Goal: Transaction & Acquisition: Purchase product/service

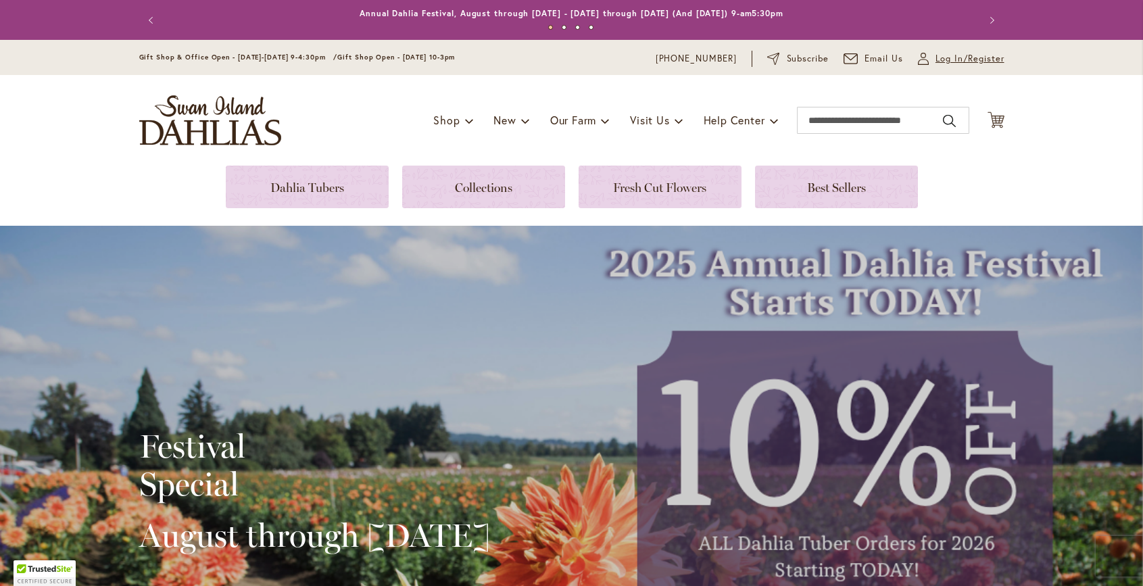
click at [958, 59] on span "Log In/Register" at bounding box center [970, 59] width 69 height 14
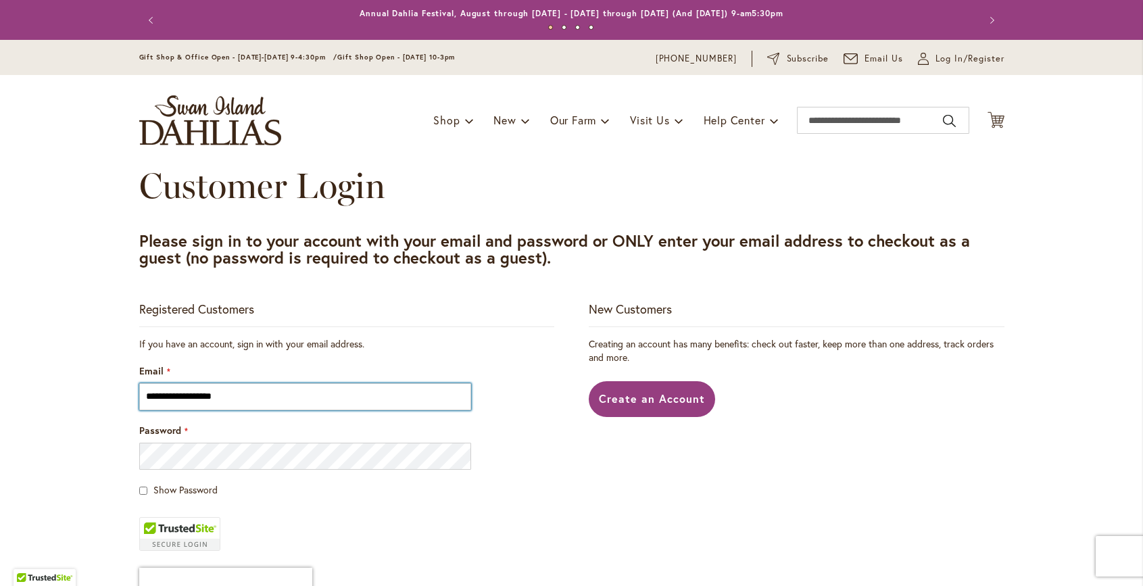
type input "**********"
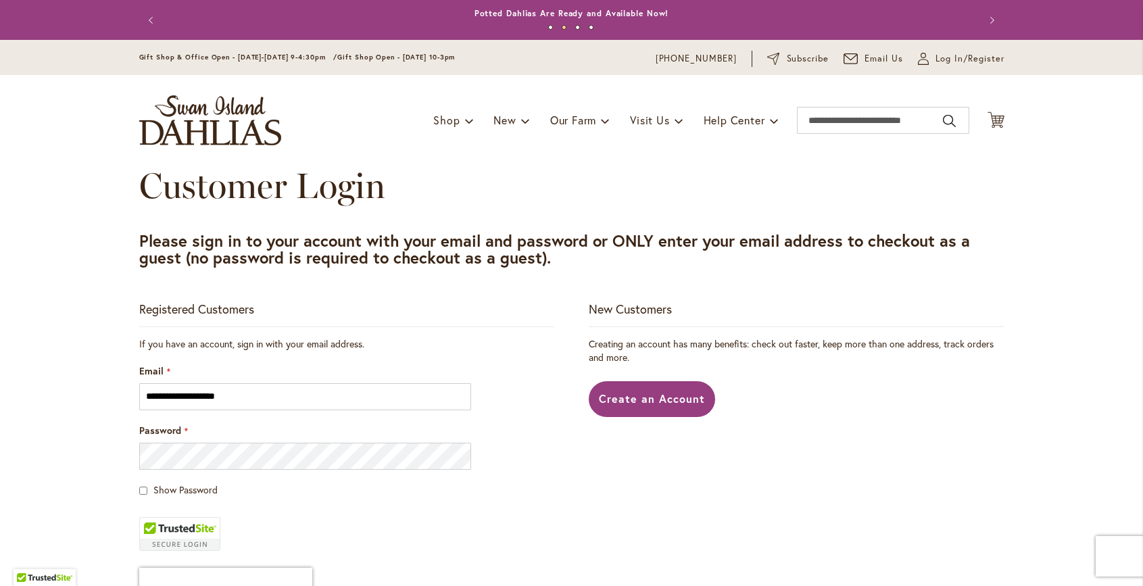
click at [206, 486] on span "Show Password" at bounding box center [185, 489] width 64 height 13
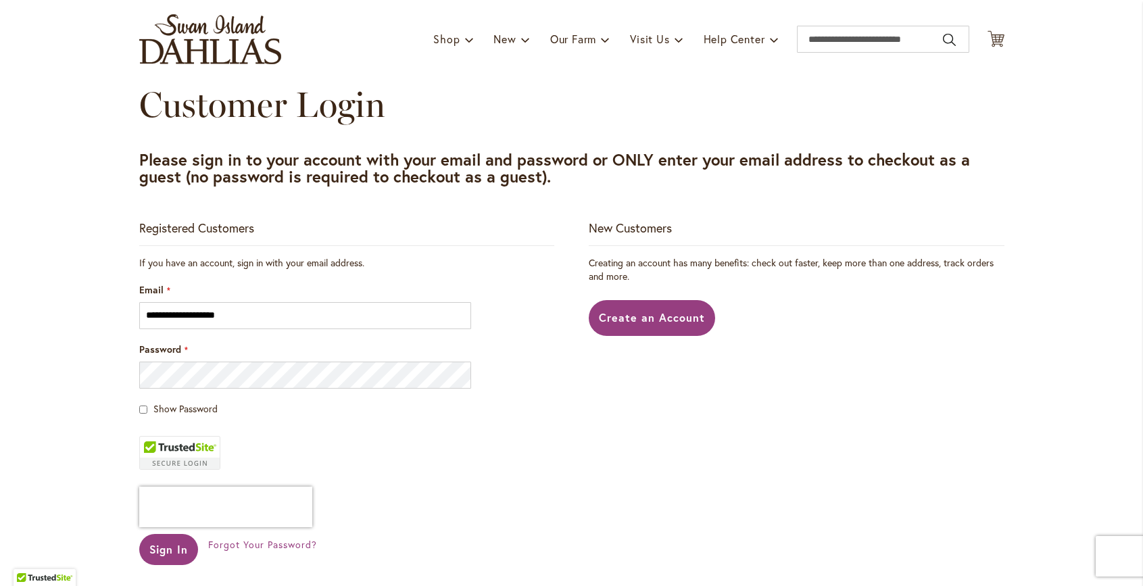
scroll to position [97, 0]
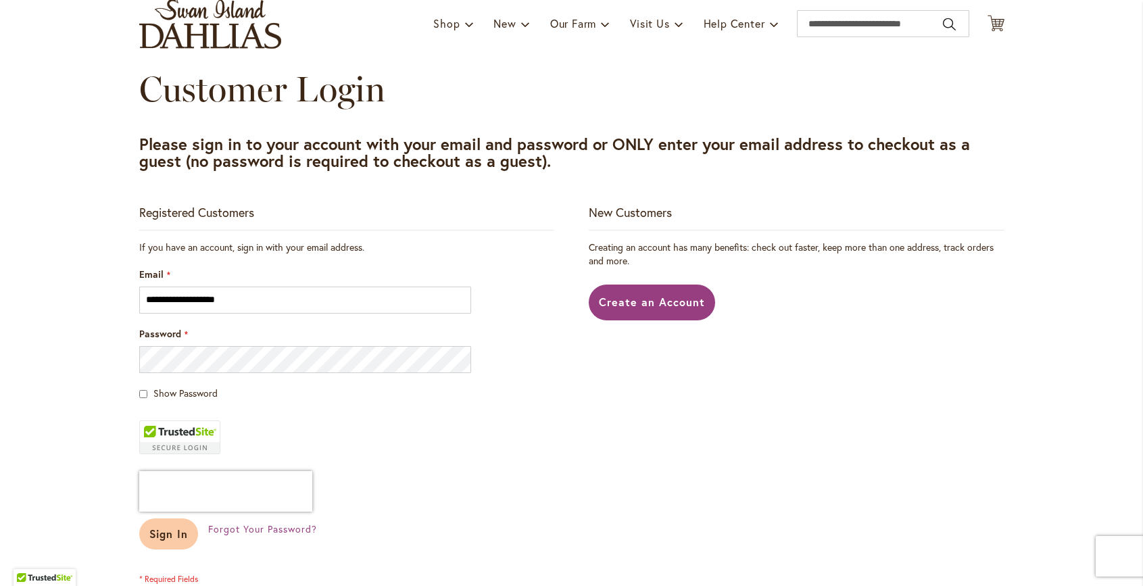
click at [178, 529] on span "Sign In" at bounding box center [168, 534] width 39 height 14
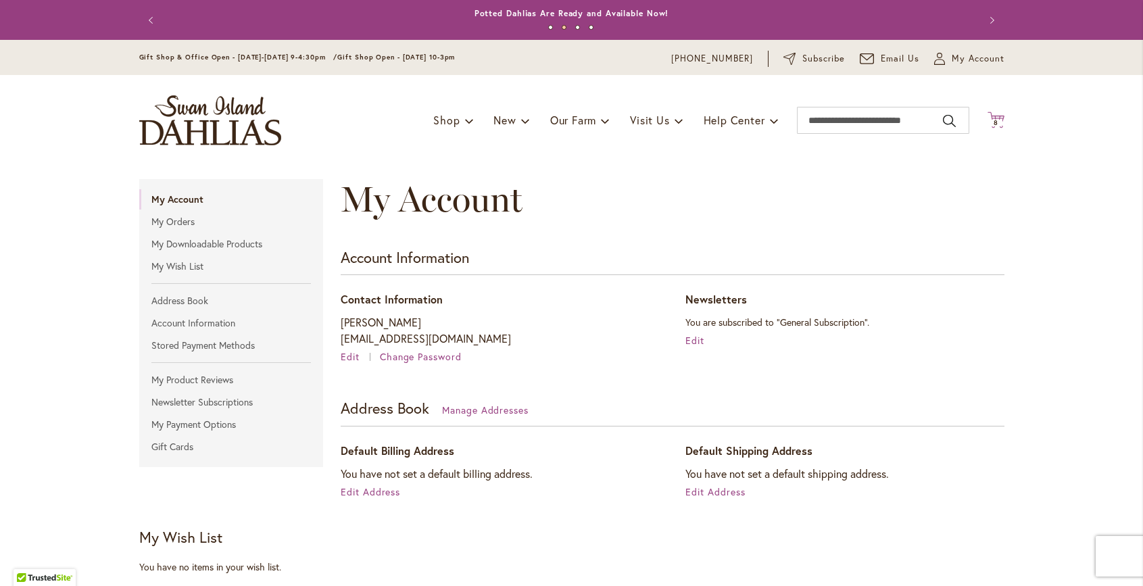
click at [998, 126] on icon "Cart .cls-1 { fill: #231f20; }" at bounding box center [996, 120] width 17 height 17
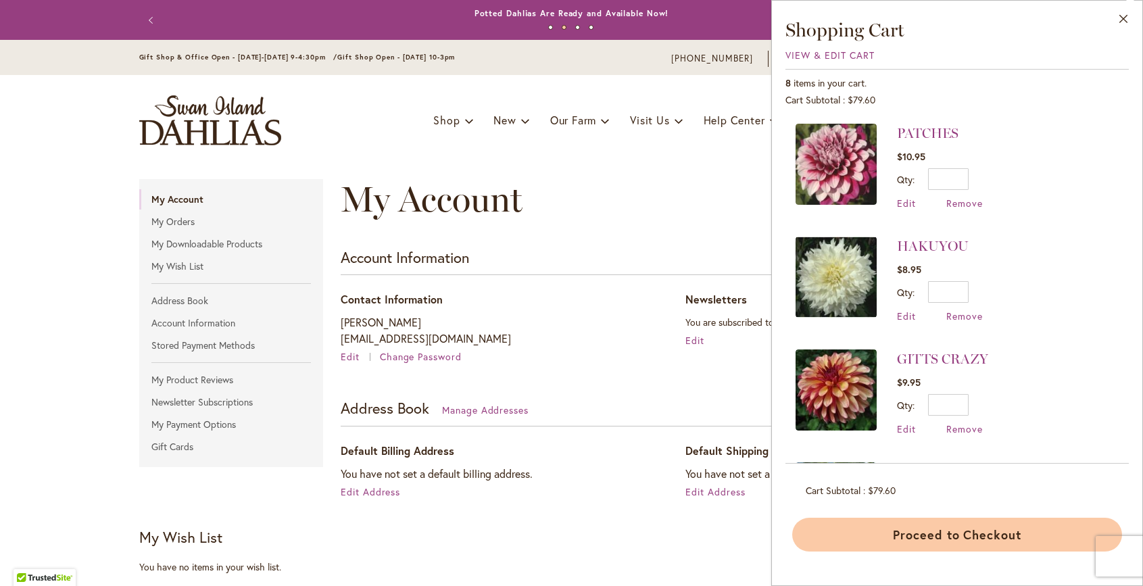
click at [878, 526] on button "Proceed to Checkout" at bounding box center [957, 535] width 330 height 34
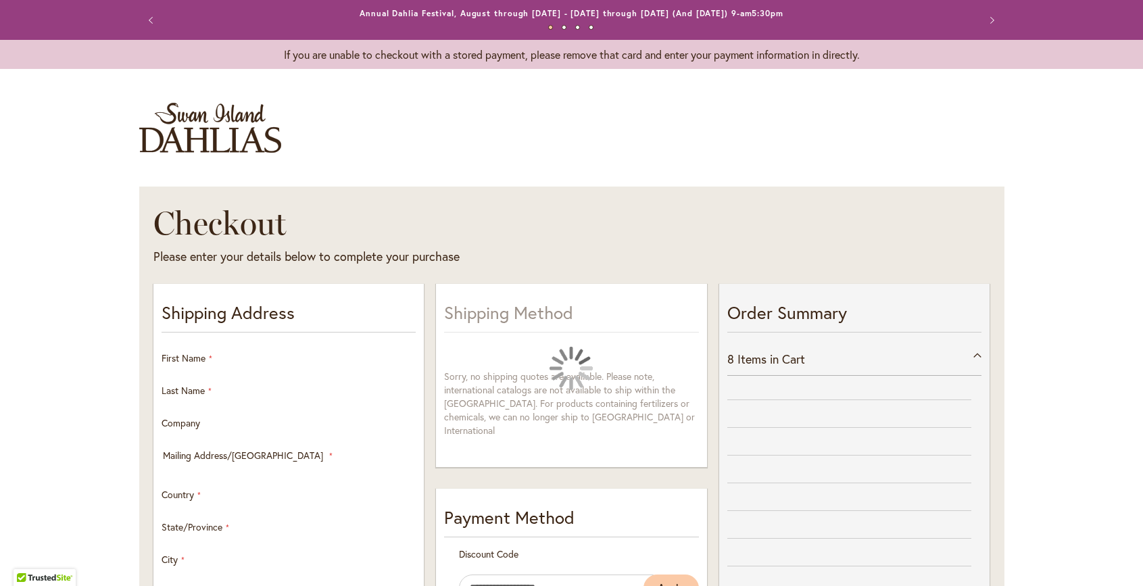
select select "**"
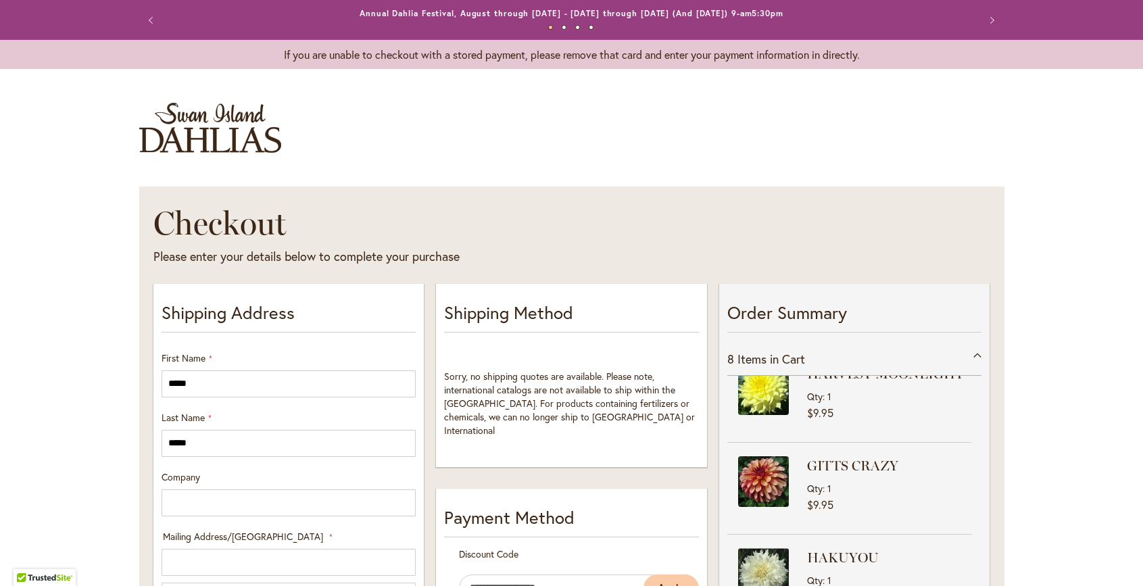
click at [149, 18] on button "Previous" at bounding box center [152, 20] width 27 height 27
click at [171, 117] on img "store logo" at bounding box center [210, 128] width 142 height 50
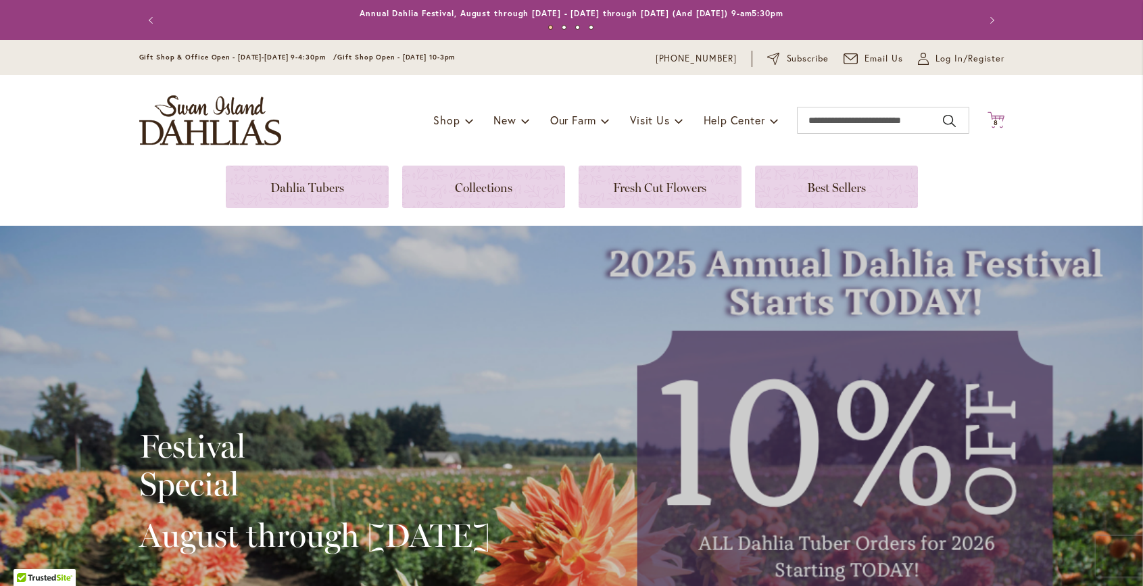
click at [993, 123] on span "8 8 items" at bounding box center [996, 123] width 14 height 7
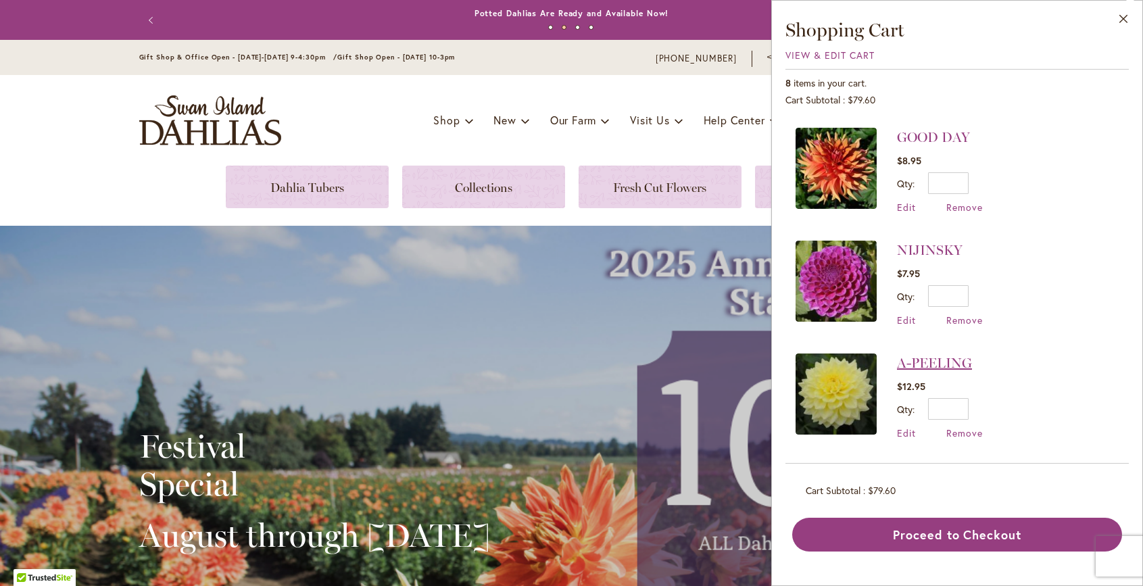
click at [932, 358] on link "A-PEELING" at bounding box center [934, 363] width 75 height 16
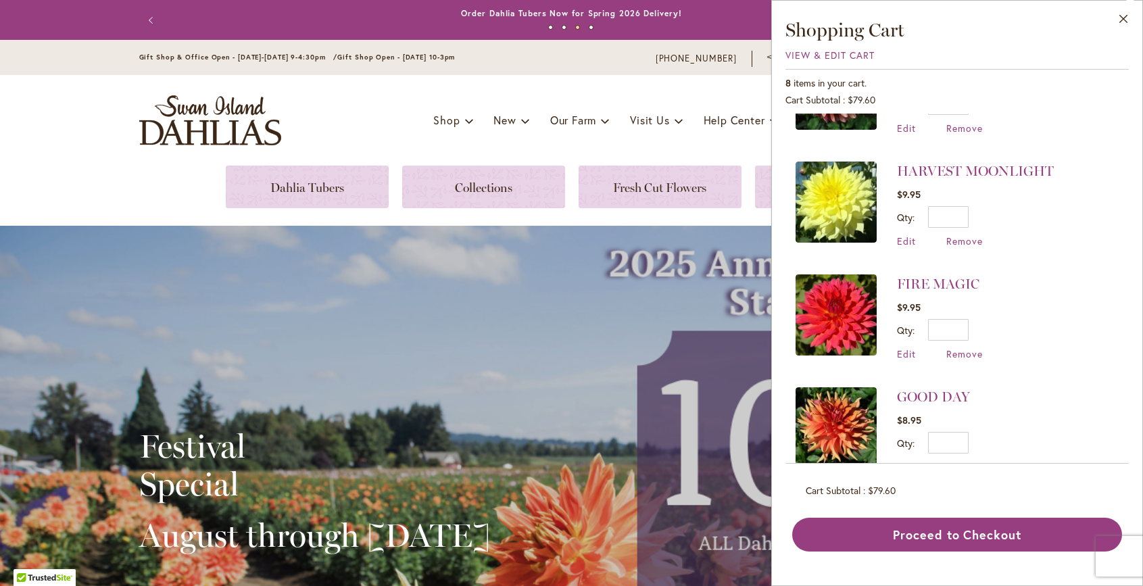
scroll to position [295, 0]
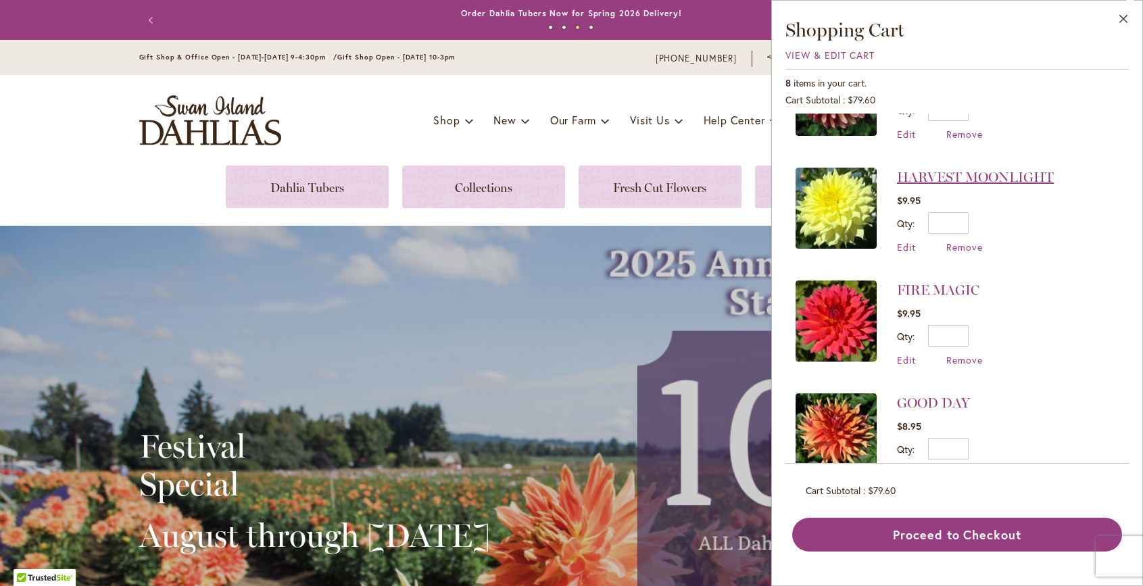
click at [934, 176] on link "HARVEST MOONLIGHT" at bounding box center [975, 177] width 157 height 16
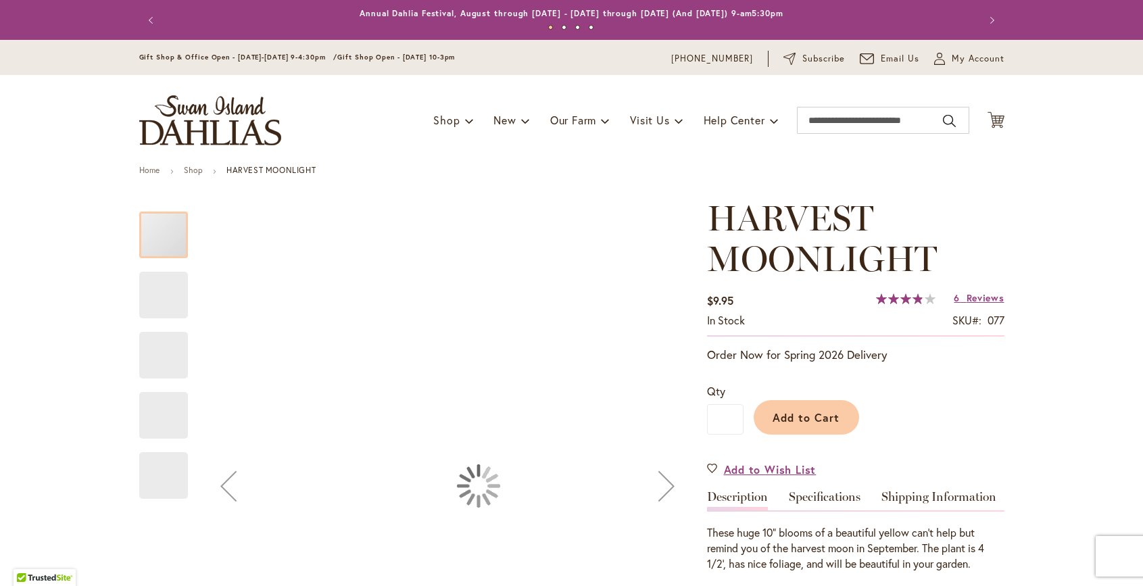
type input "*****"
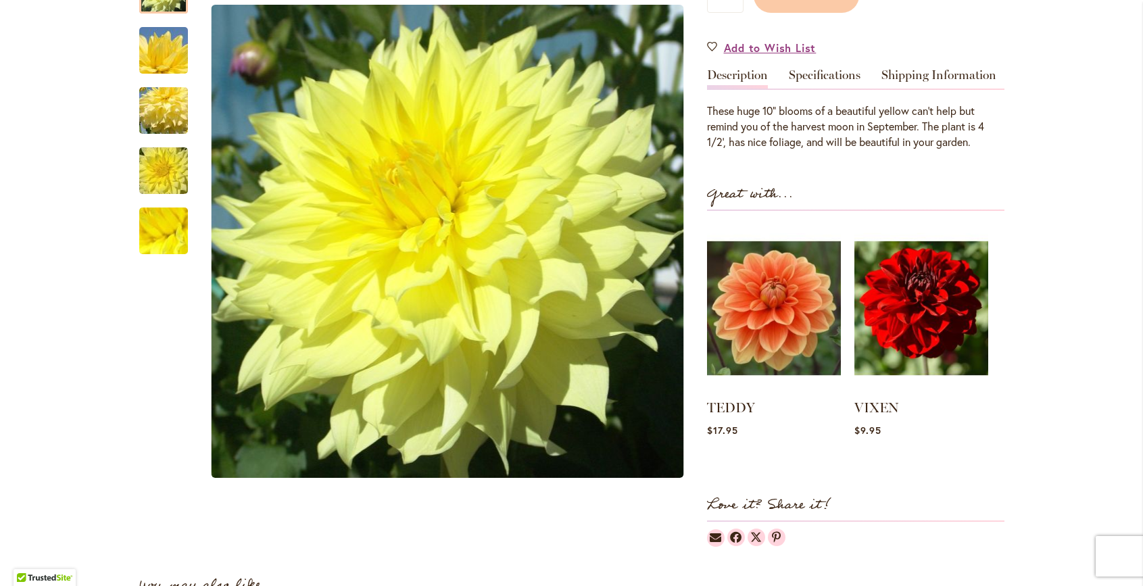
scroll to position [425, 0]
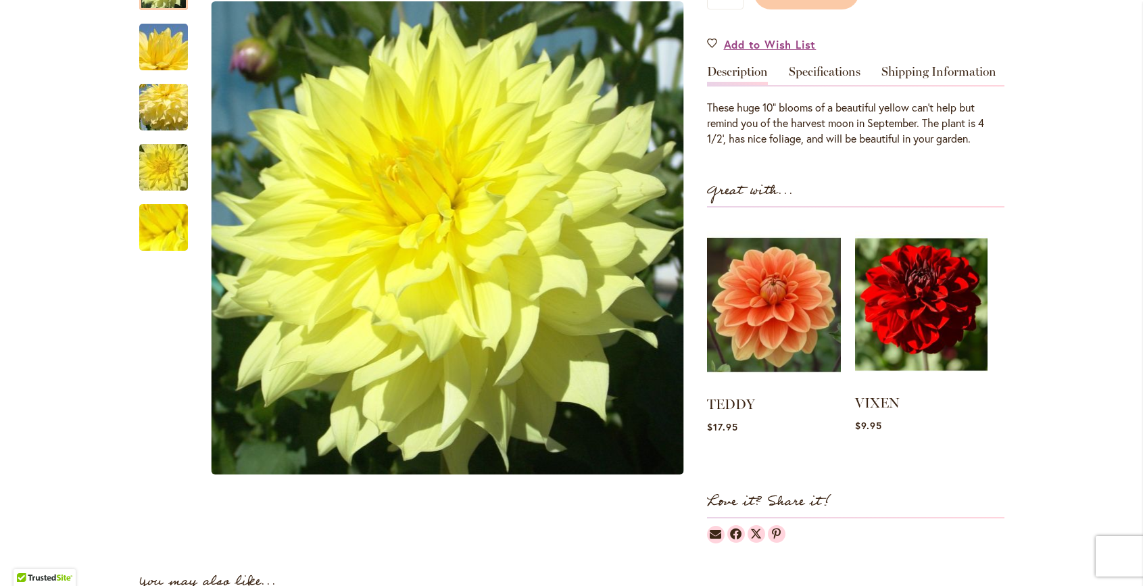
click at [876, 409] on strong "VIXEN" at bounding box center [921, 402] width 133 height 19
click at [878, 396] on link "VIXEN" at bounding box center [877, 403] width 45 height 16
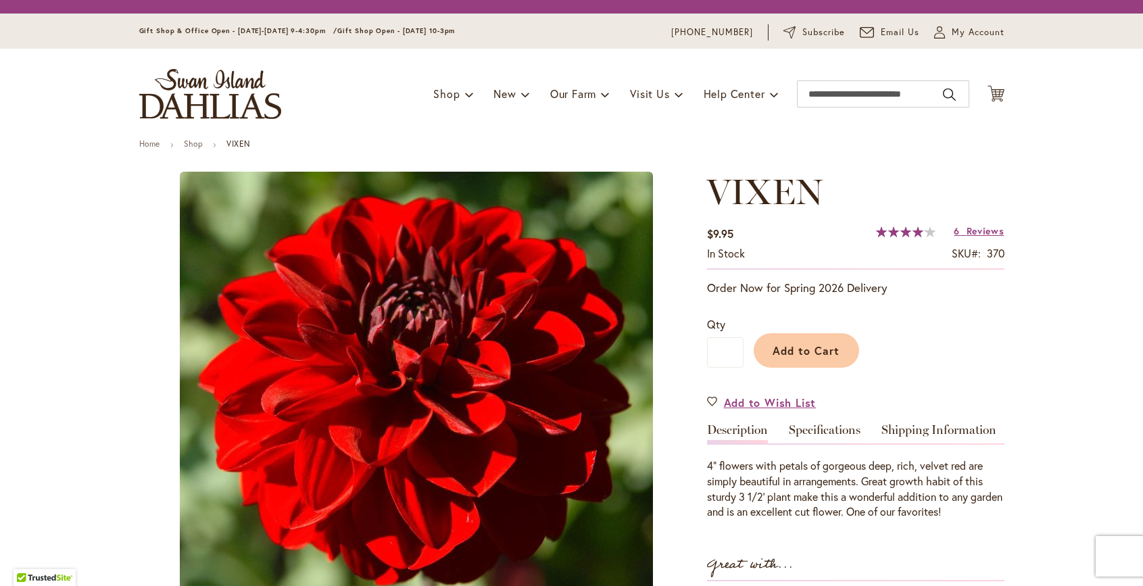
type input "*****"
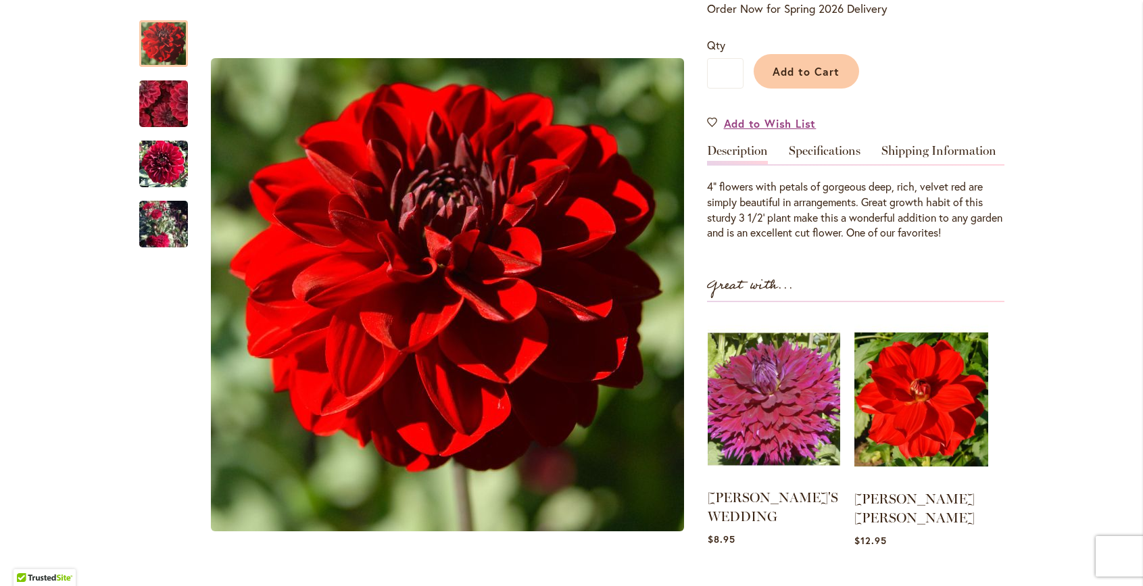
scroll to position [308, 0]
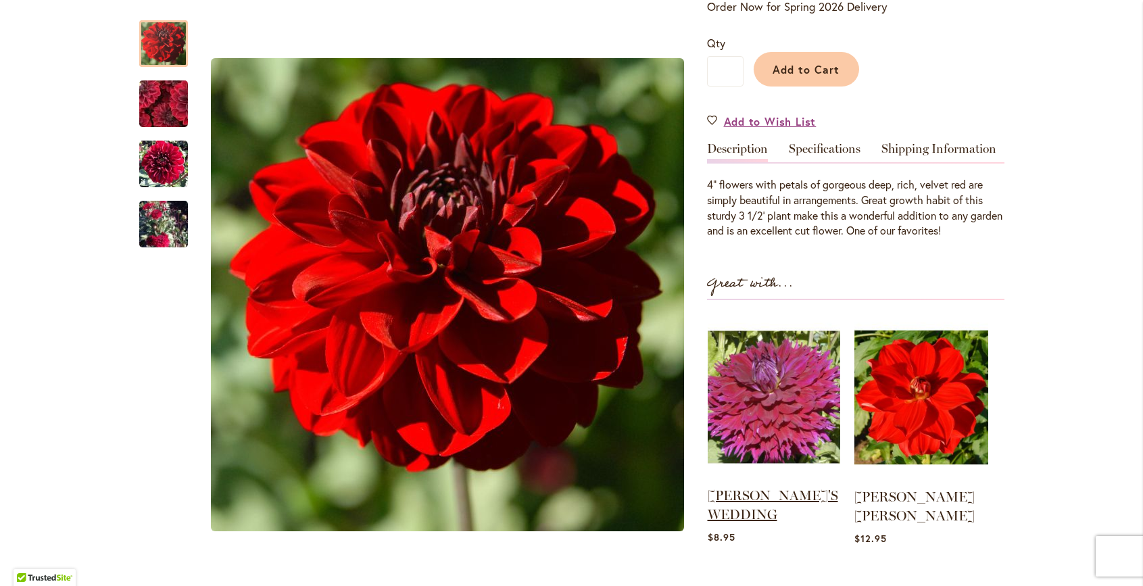
click at [756, 495] on link "[PERSON_NAME]'S WEDDING" at bounding box center [773, 504] width 130 height 35
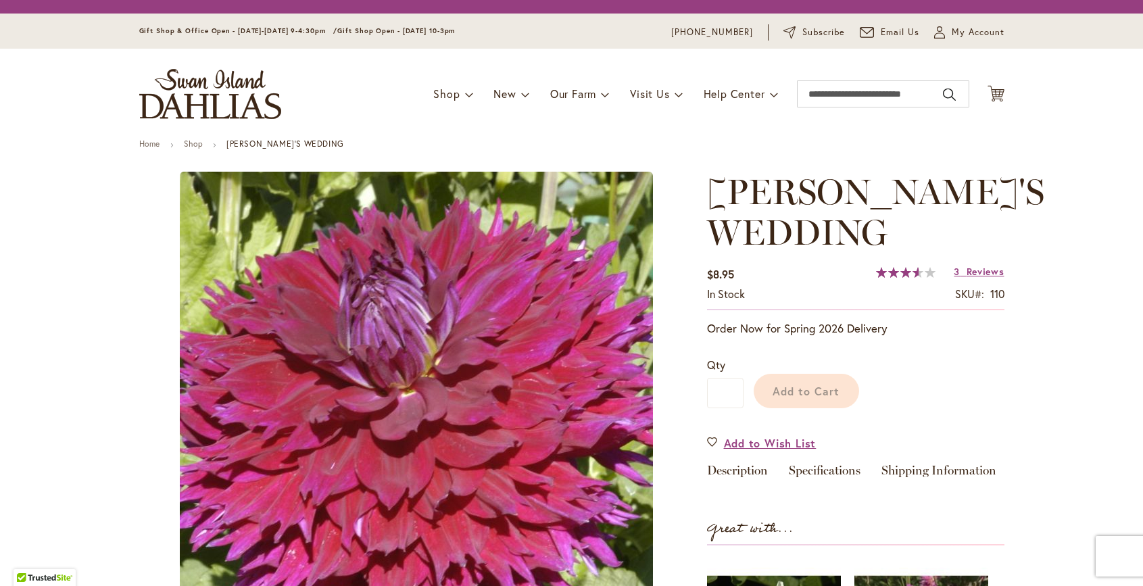
type input "*****"
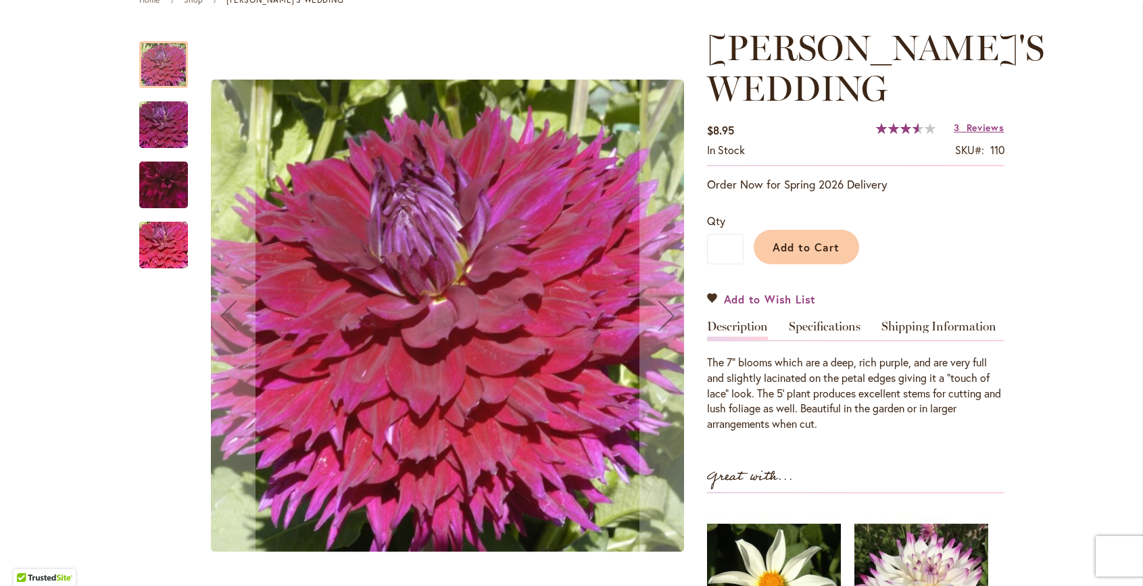
scroll to position [178, 0]
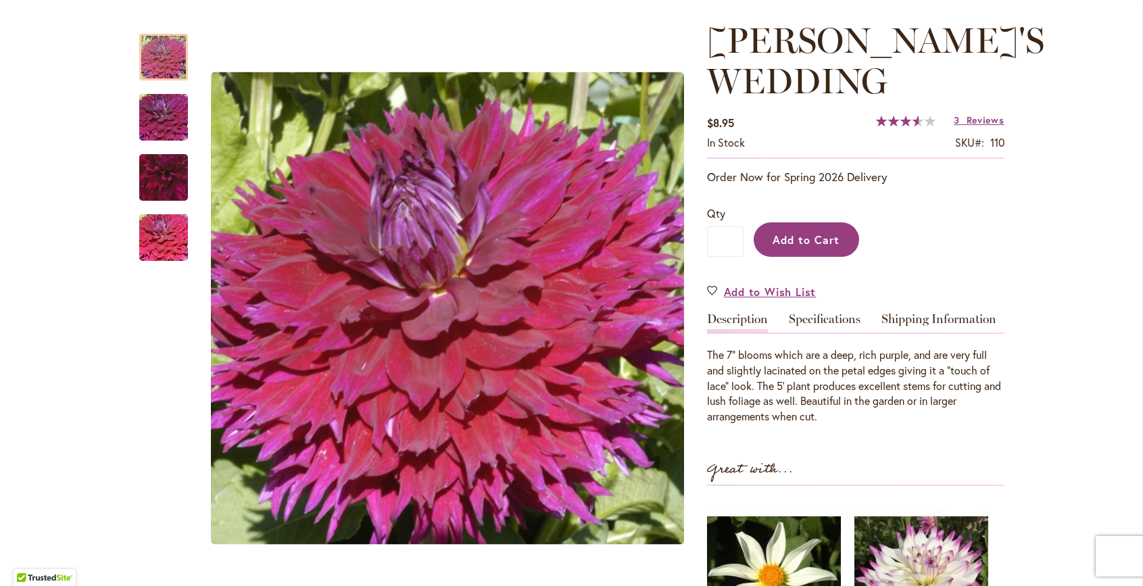
click at [823, 239] on span "Add to Cart" at bounding box center [806, 240] width 67 height 14
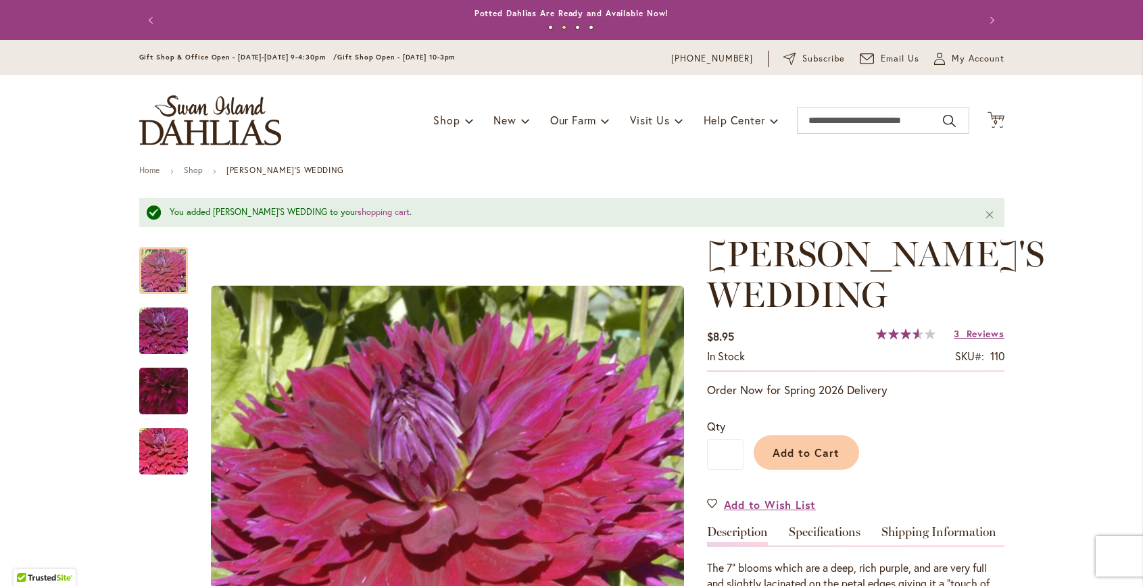
scroll to position [0, 0]
click at [997, 116] on icon "Cart .cls-1 { fill: #231f20; }" at bounding box center [996, 120] width 17 height 17
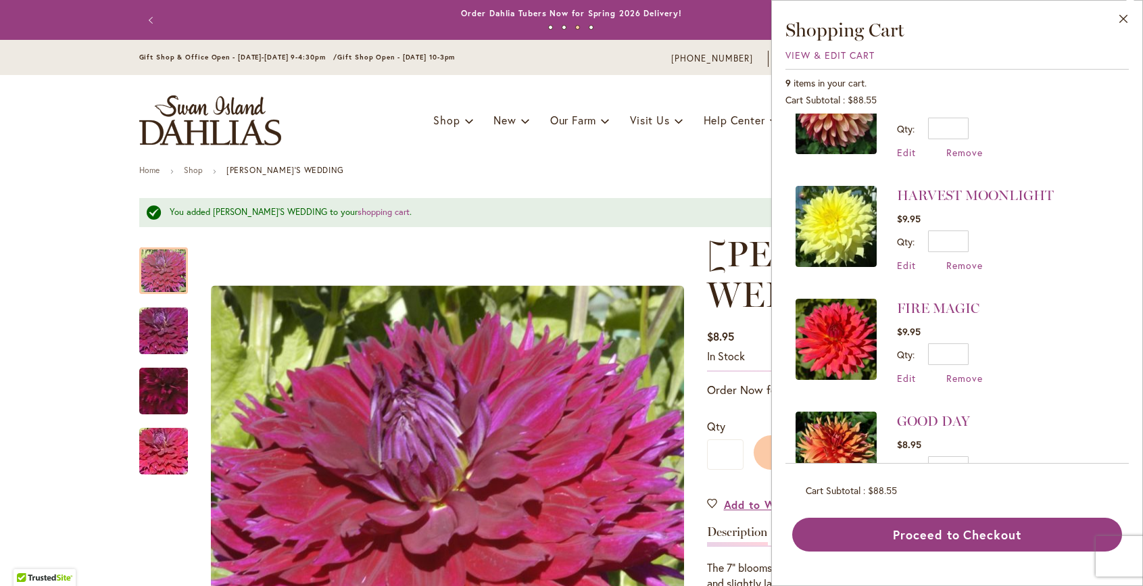
scroll to position [374, 0]
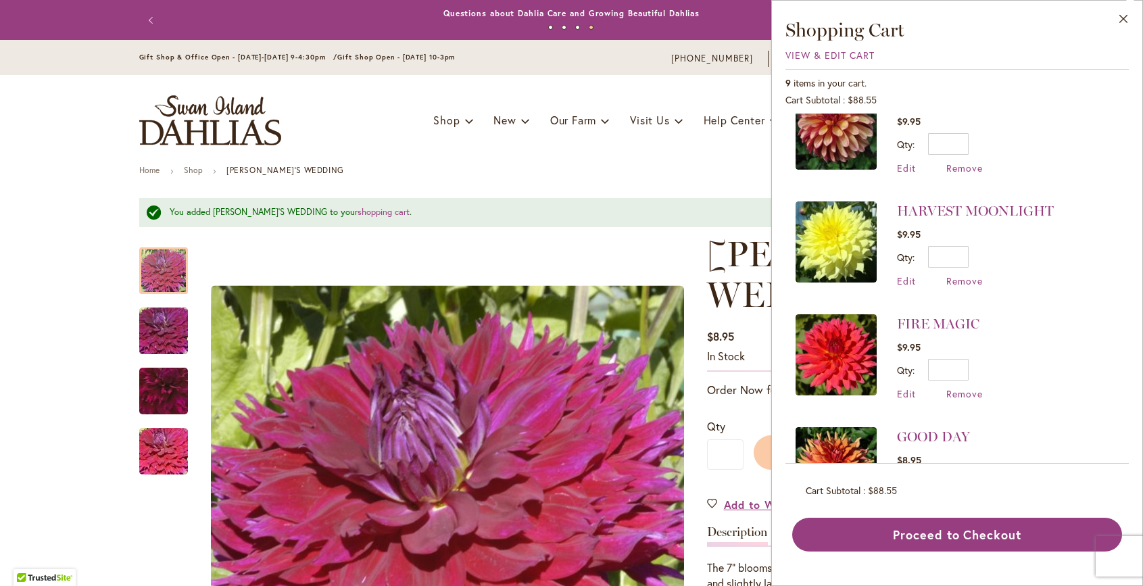
click at [970, 198] on li "HARVEST MOONLIGHT $9.95 Qty * Update Edit Remove" at bounding box center [957, 244] width 323 height 113
click at [970, 204] on link "HARVEST MOONLIGHT" at bounding box center [975, 211] width 157 height 16
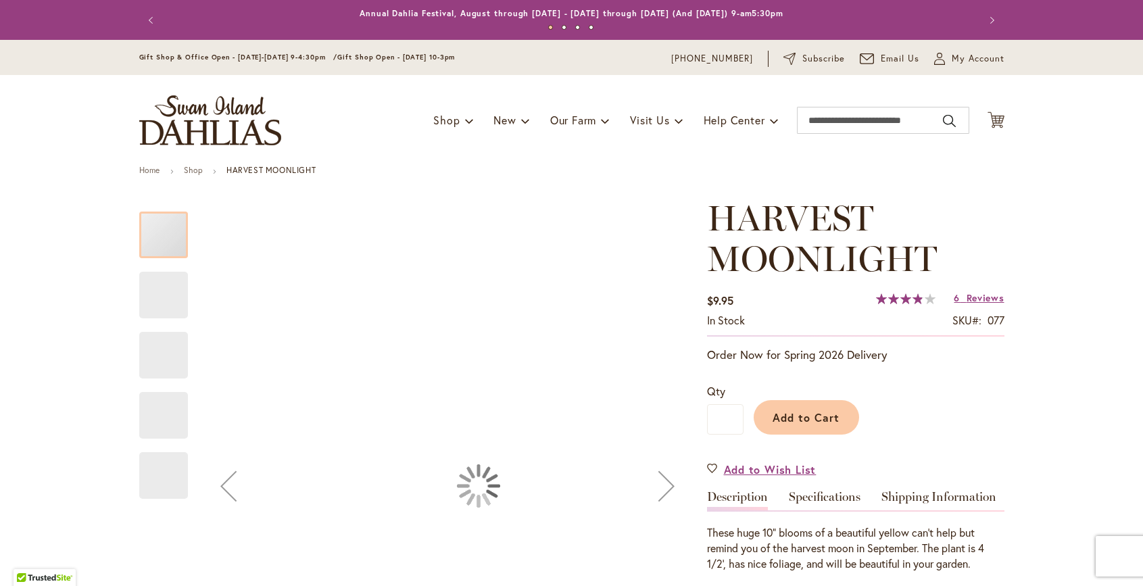
type input "*****"
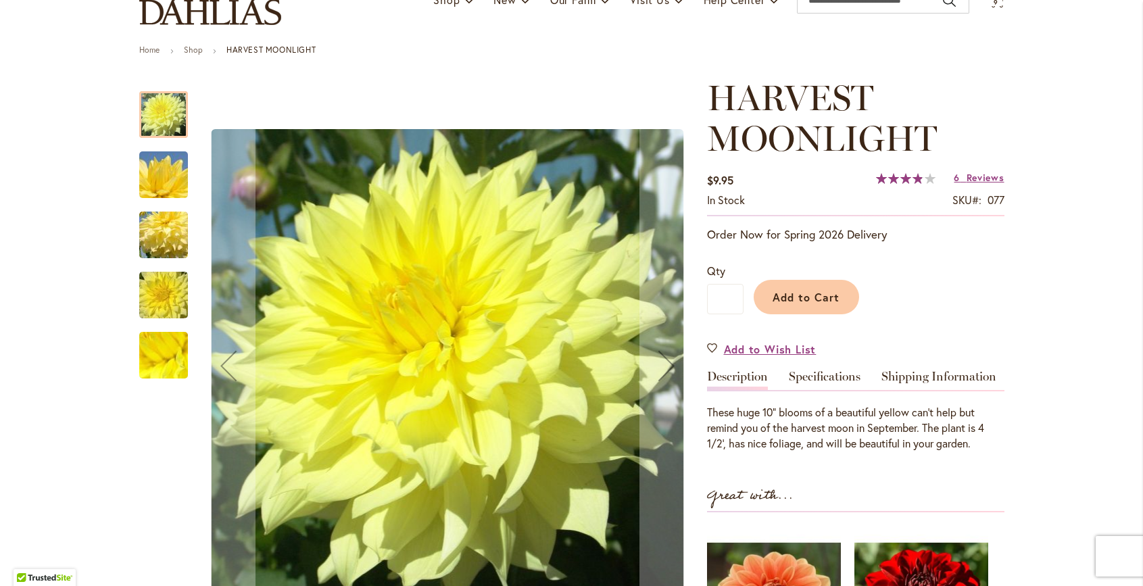
scroll to position [120, 0]
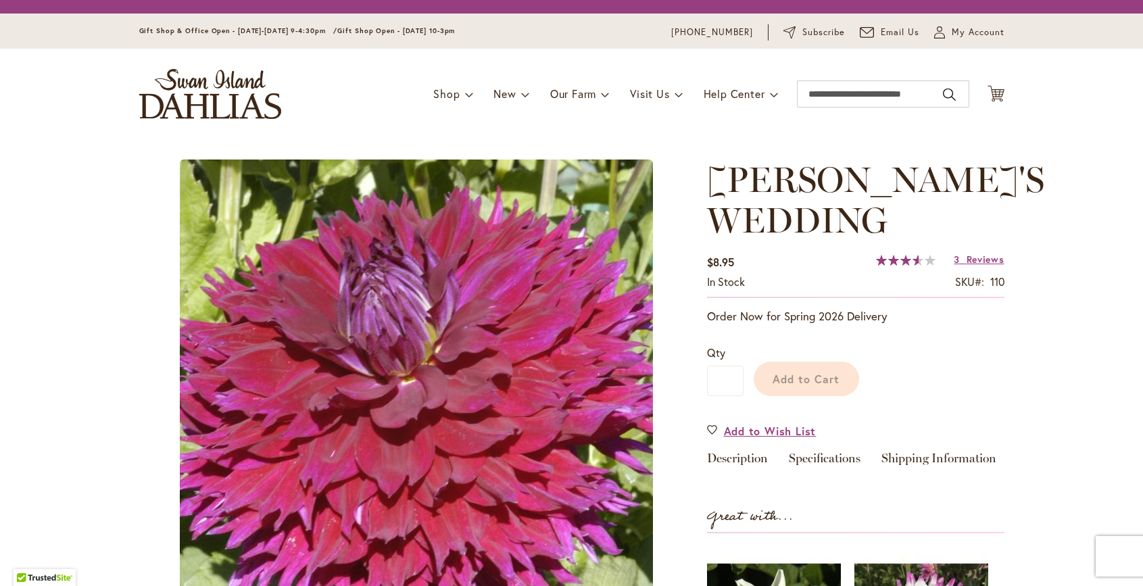
type input "*****"
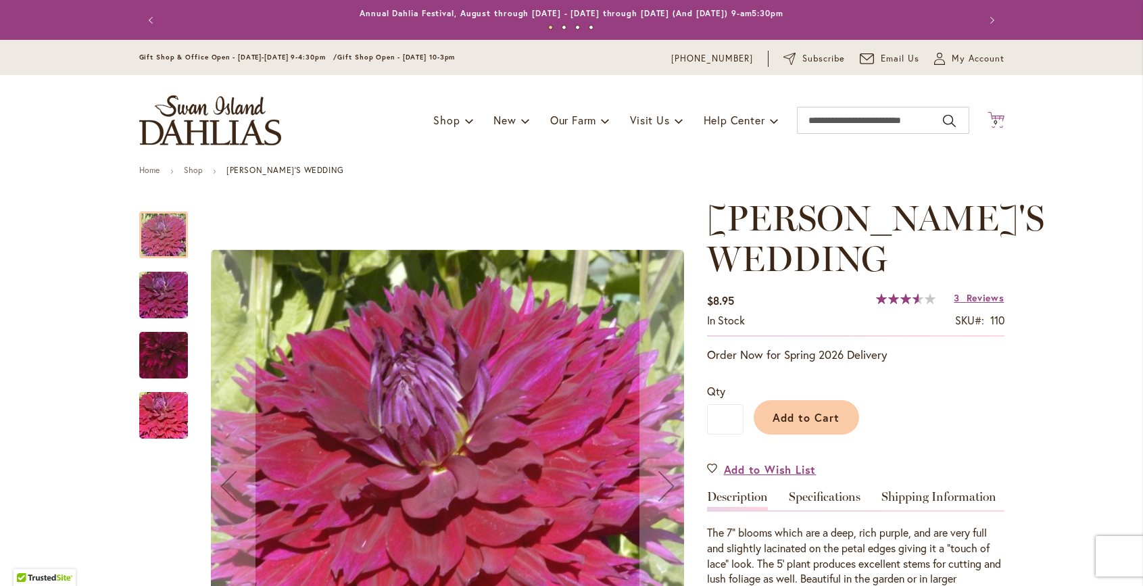
click at [1000, 114] on icon "Cart .cls-1 { fill: #231f20; }" at bounding box center [996, 120] width 17 height 17
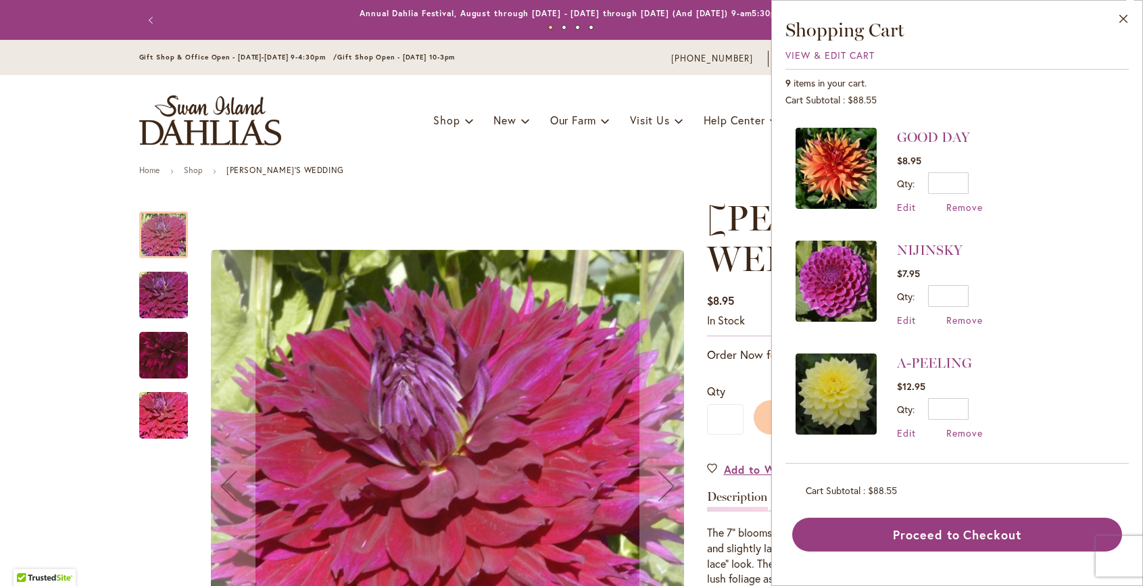
scroll to position [673, 0]
click at [930, 358] on link "A-PEELING" at bounding box center [934, 363] width 75 height 16
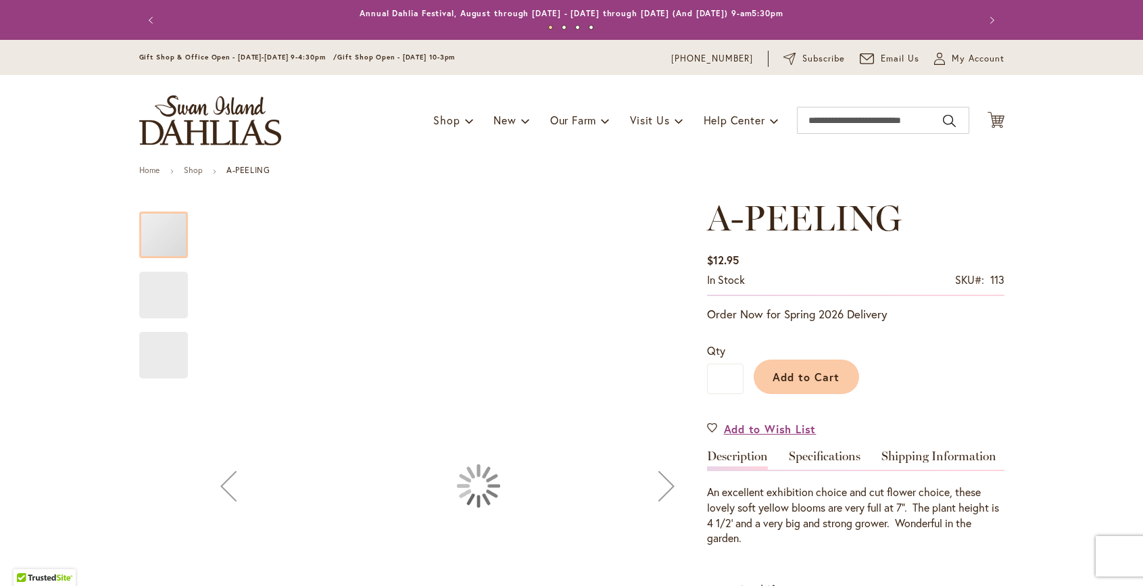
type input "*****"
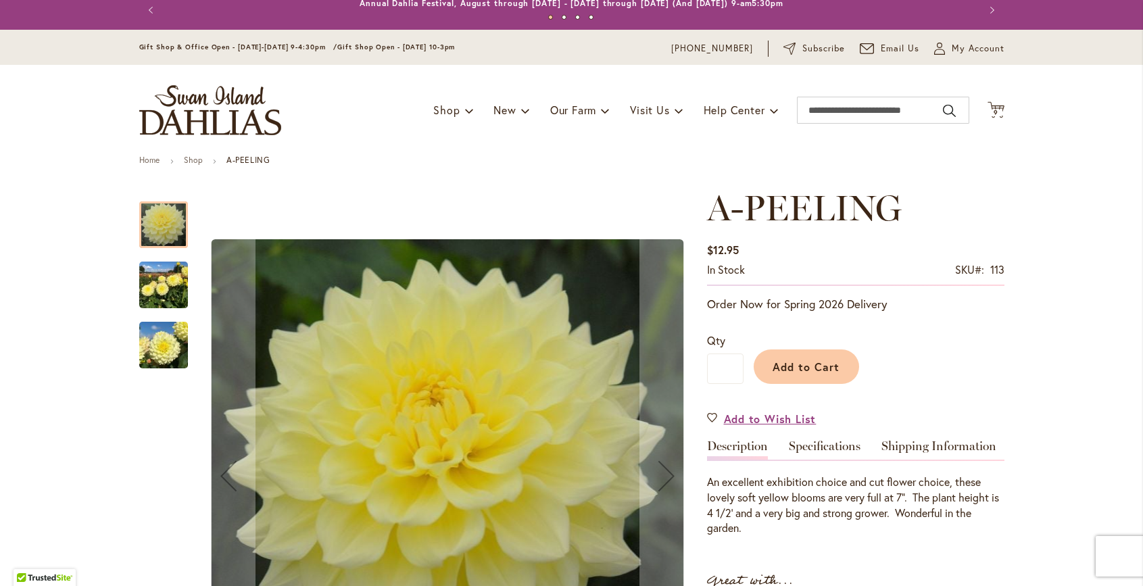
scroll to position [14, 0]
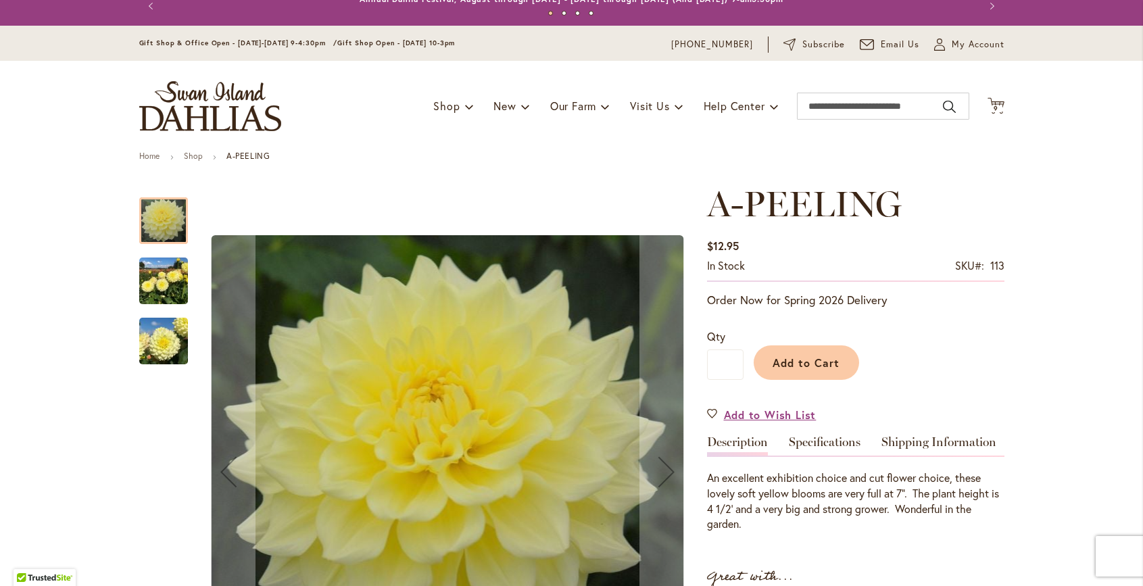
click at [162, 277] on img "A-Peeling" at bounding box center [163, 281] width 49 height 65
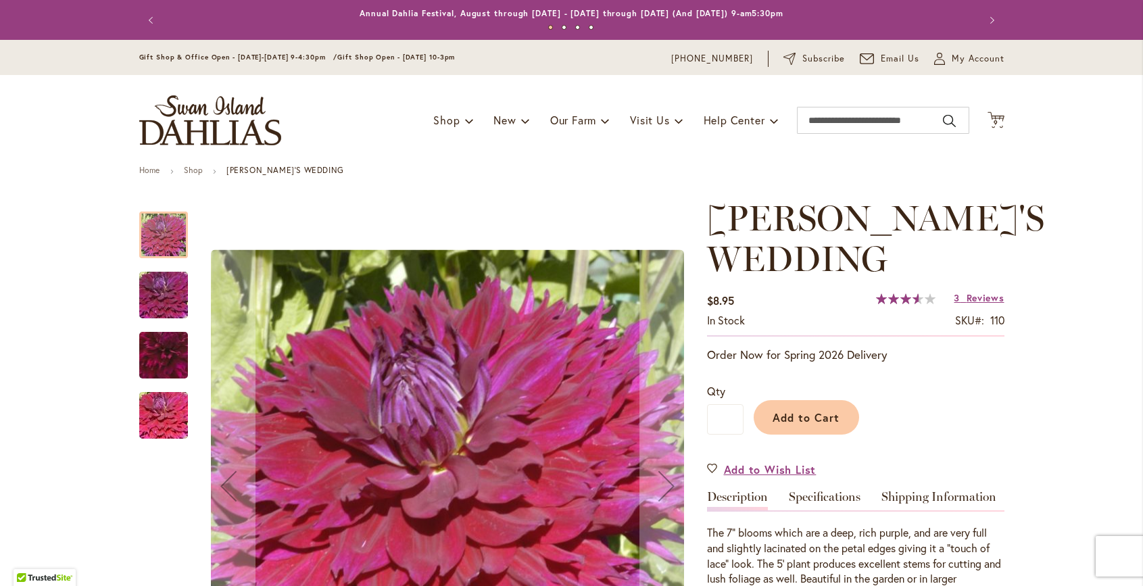
click at [996, 130] on div "Toggle Nav Shop Dahlia Tubers Collections Fresh Cut Dahlias Gardening Supplies …" at bounding box center [572, 120] width 892 height 91
click at [998, 113] on icon "Cart .cls-1 { fill: #231f20; }" at bounding box center [996, 120] width 17 height 17
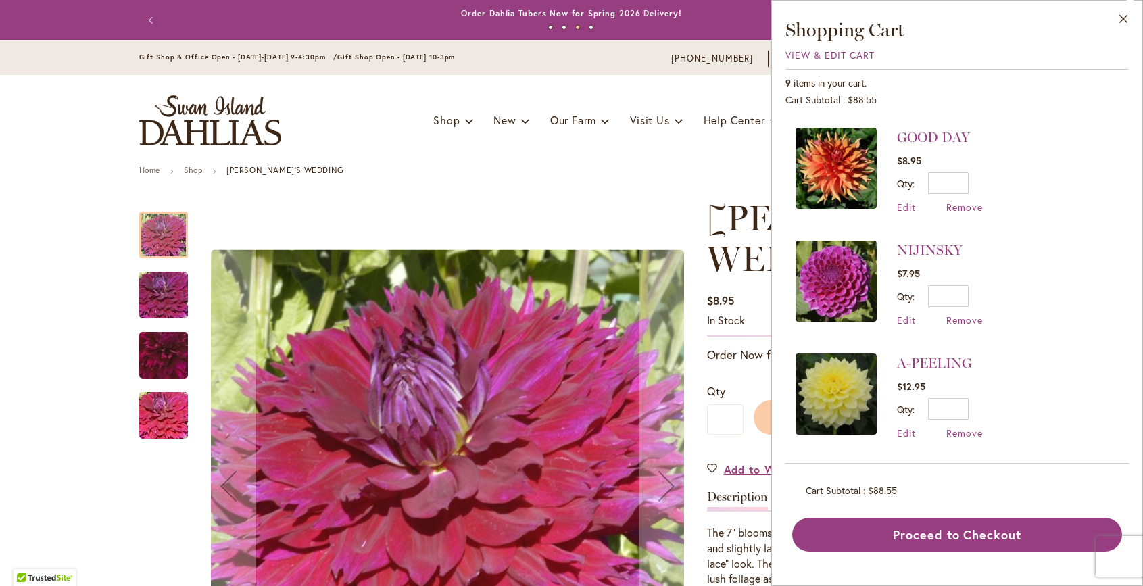
scroll to position [673, 0]
click at [845, 284] on img at bounding box center [836, 281] width 81 height 81
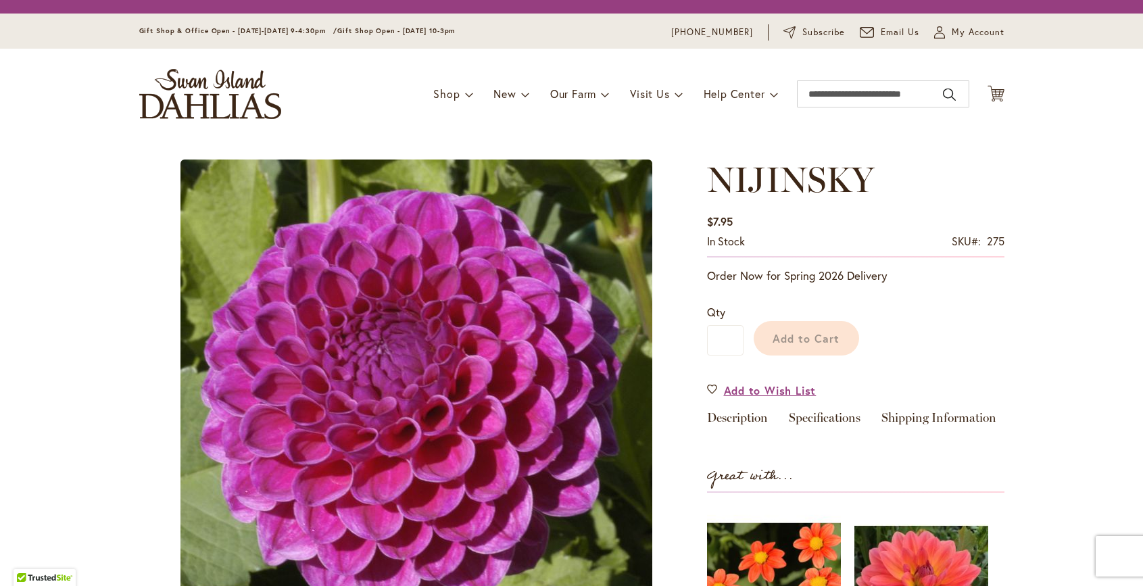
type input "*****"
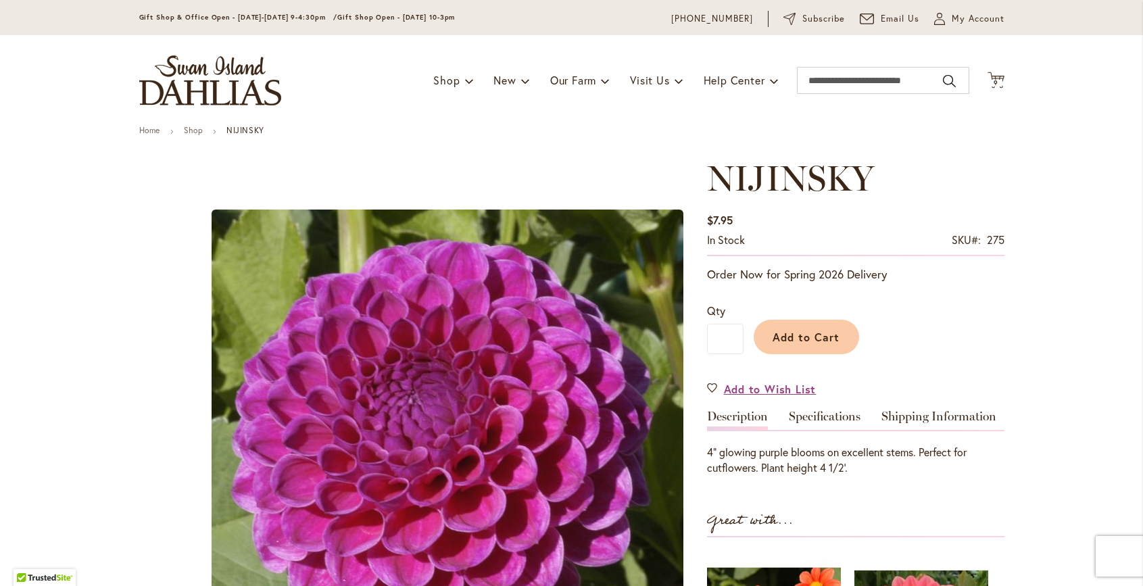
scroll to position [43, 0]
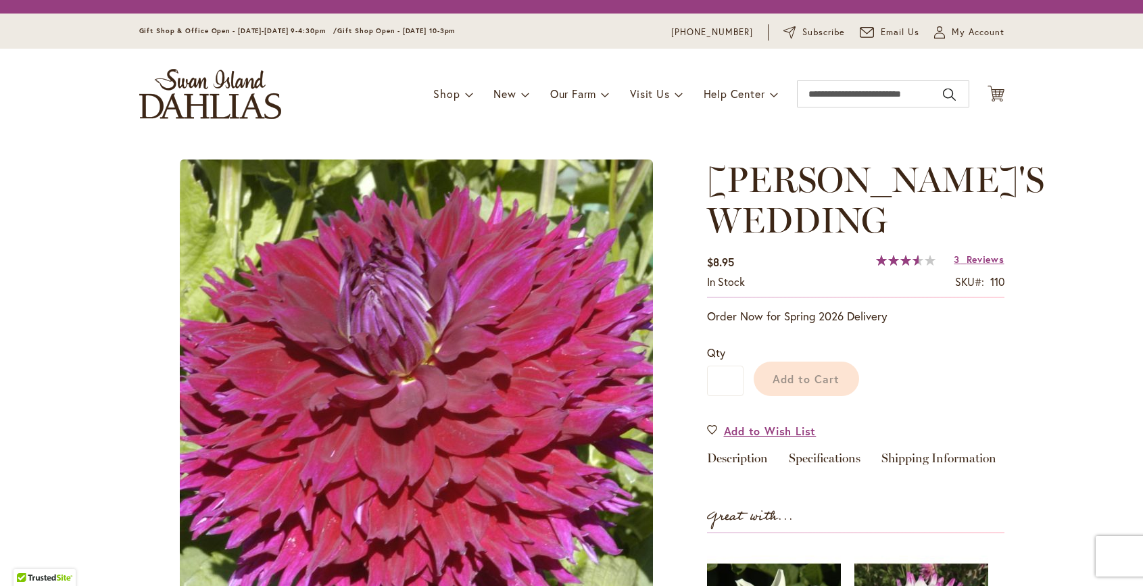
type input "*****"
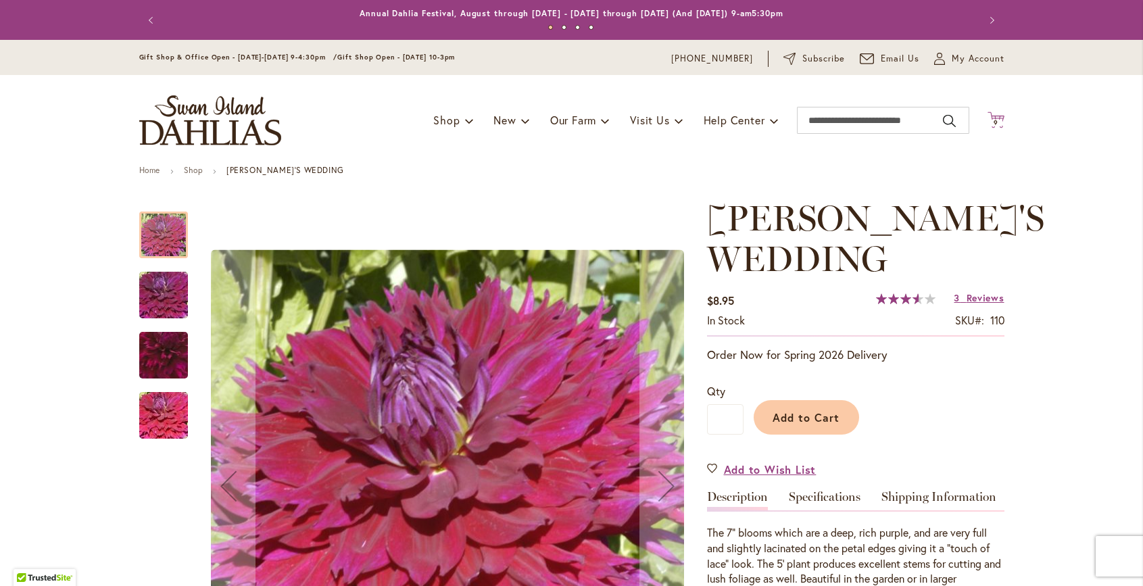
click at [999, 116] on icon "Cart .cls-1 { fill: #231f20; }" at bounding box center [996, 120] width 17 height 17
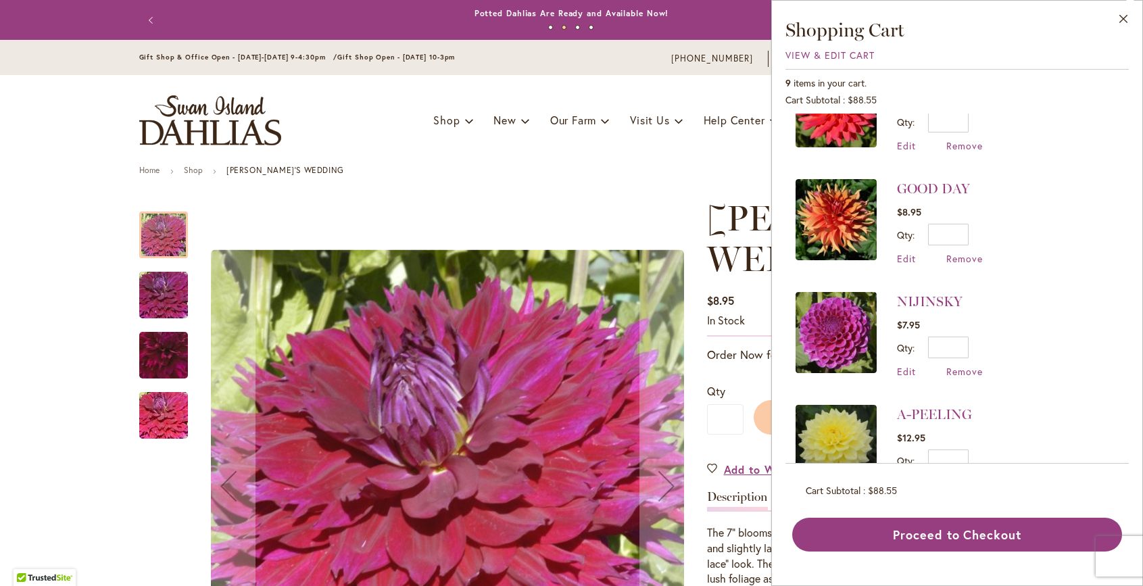
scroll to position [625, 0]
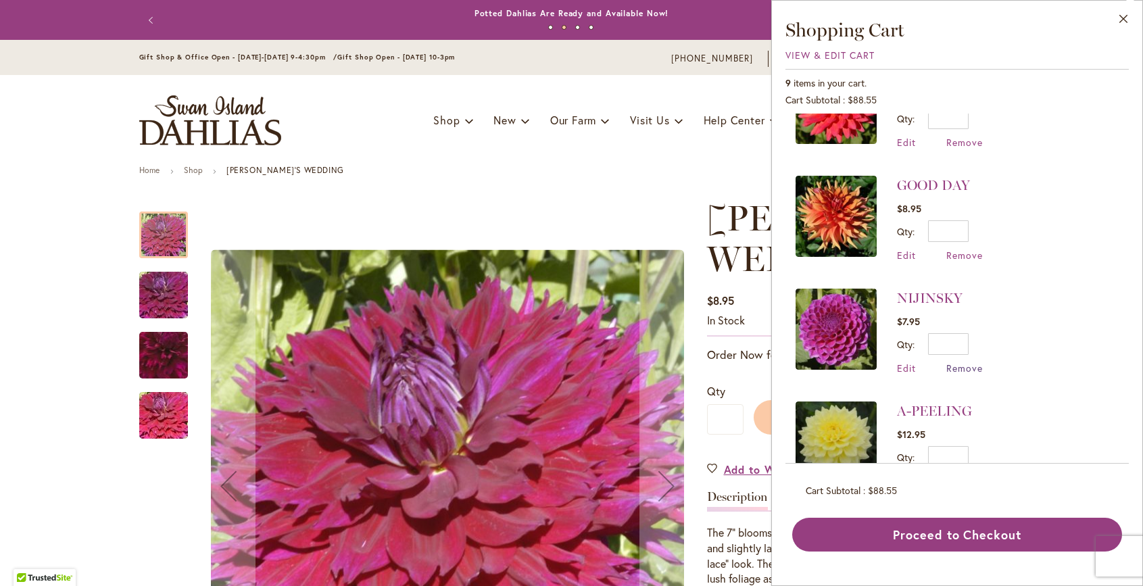
click at [961, 366] on span "Remove" at bounding box center [965, 368] width 37 height 13
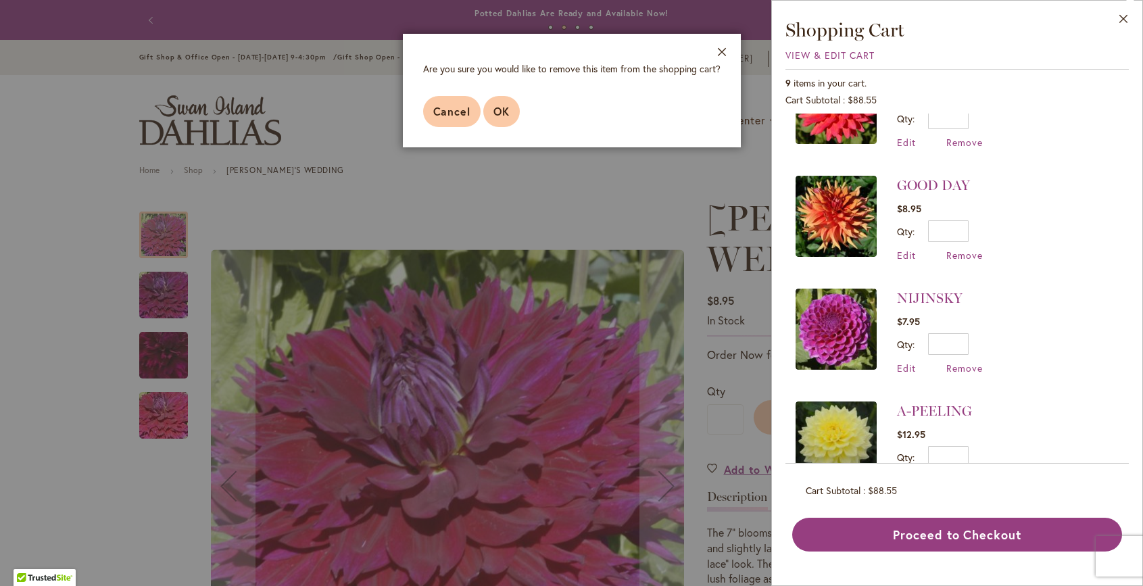
click at [519, 114] on button "OK" at bounding box center [501, 111] width 37 height 31
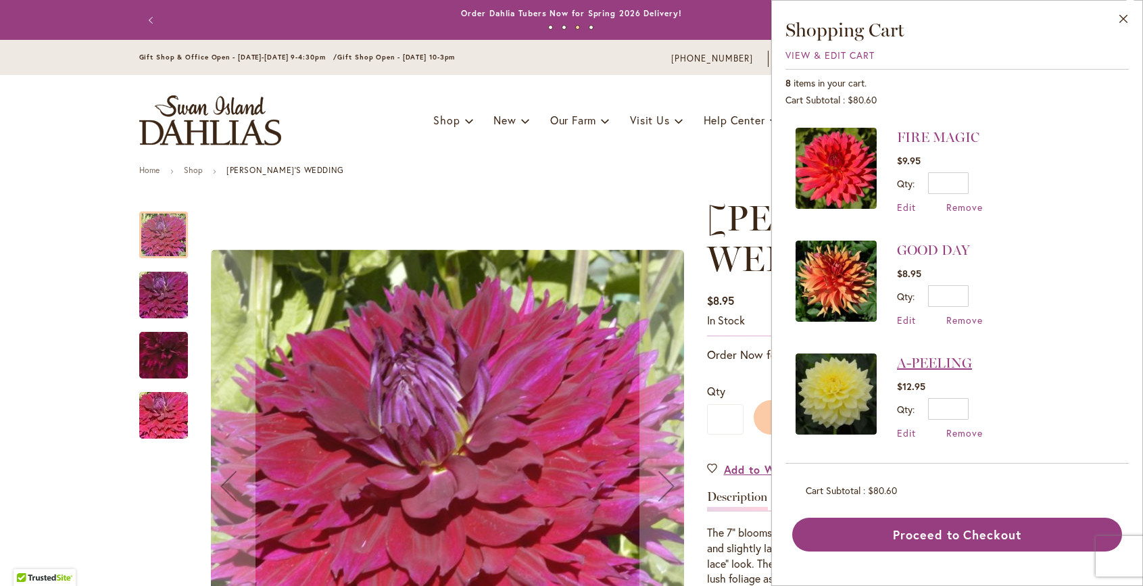
click at [919, 366] on link "A-PEELING" at bounding box center [934, 363] width 75 height 16
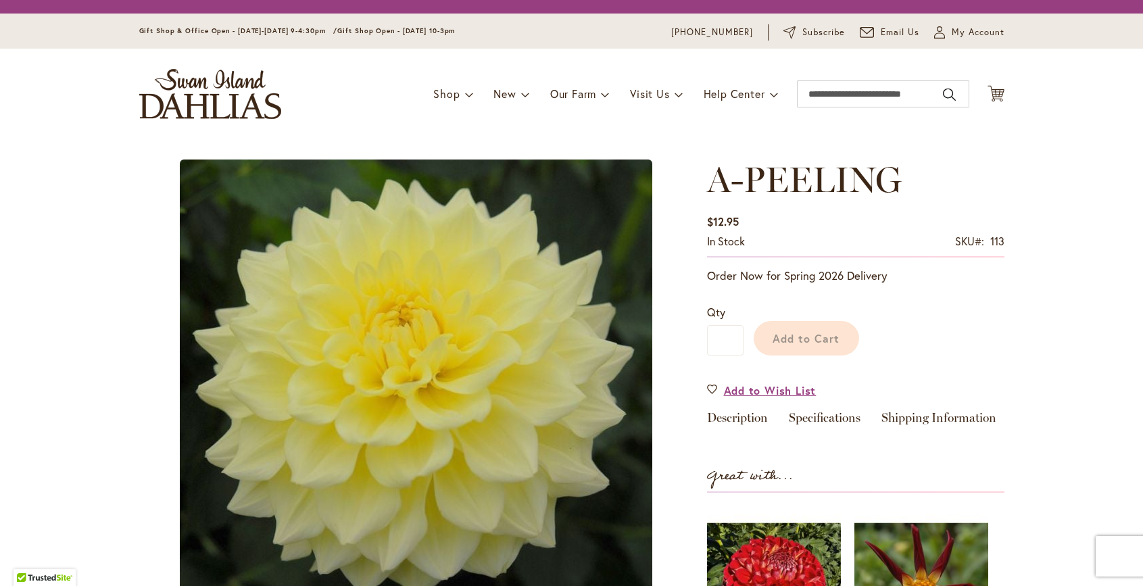
type input "*****"
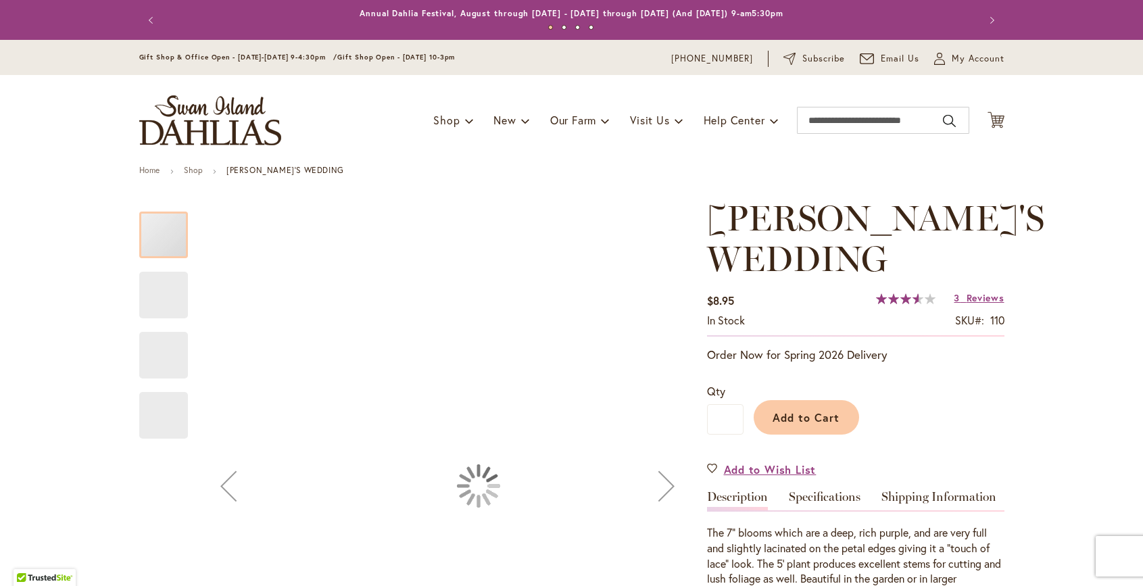
type input "*****"
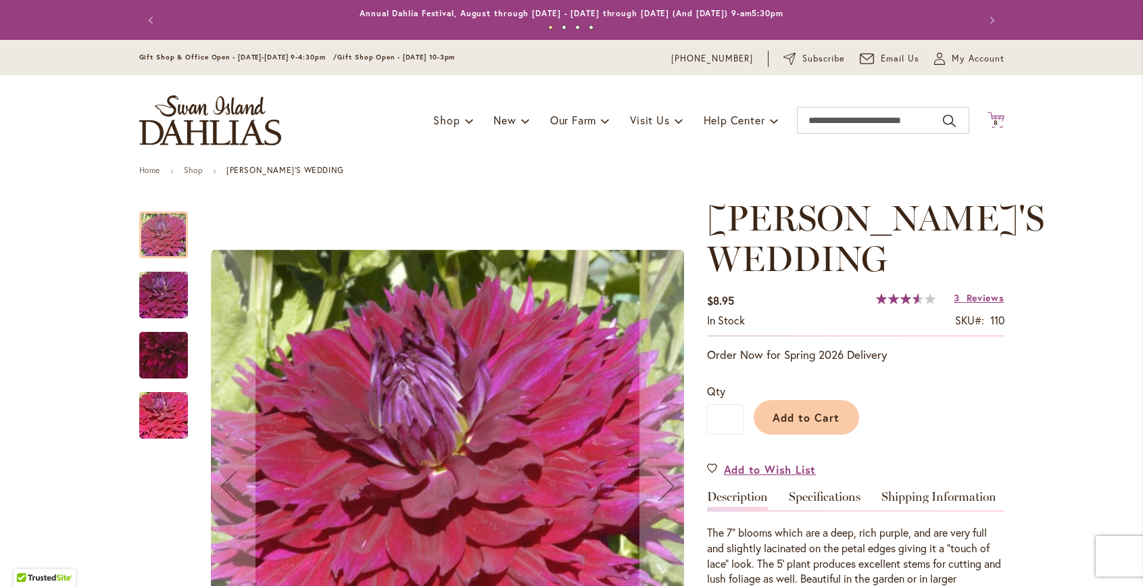
click at [994, 122] on span "8" at bounding box center [996, 122] width 5 height 9
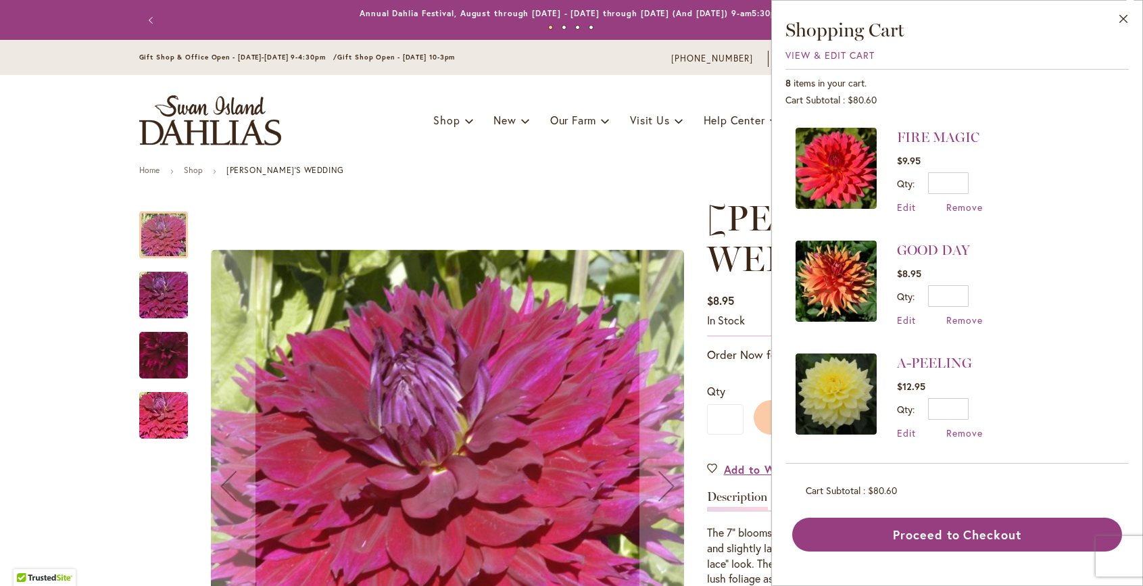
scroll to position [560, 0]
click at [963, 433] on span "Remove" at bounding box center [965, 433] width 37 height 13
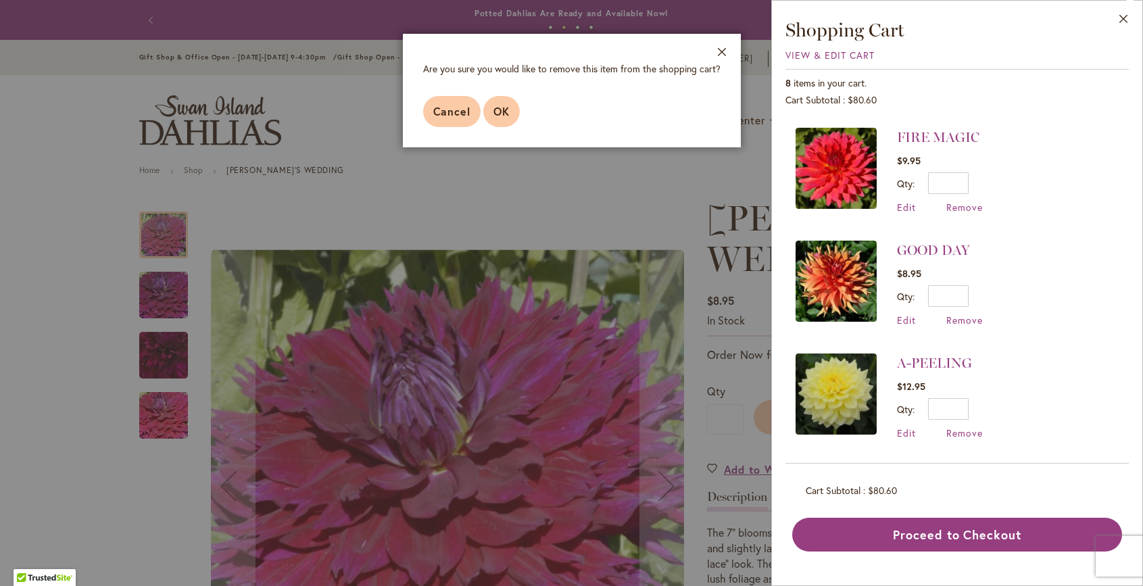
click at [511, 107] on button "OK" at bounding box center [501, 111] width 37 height 31
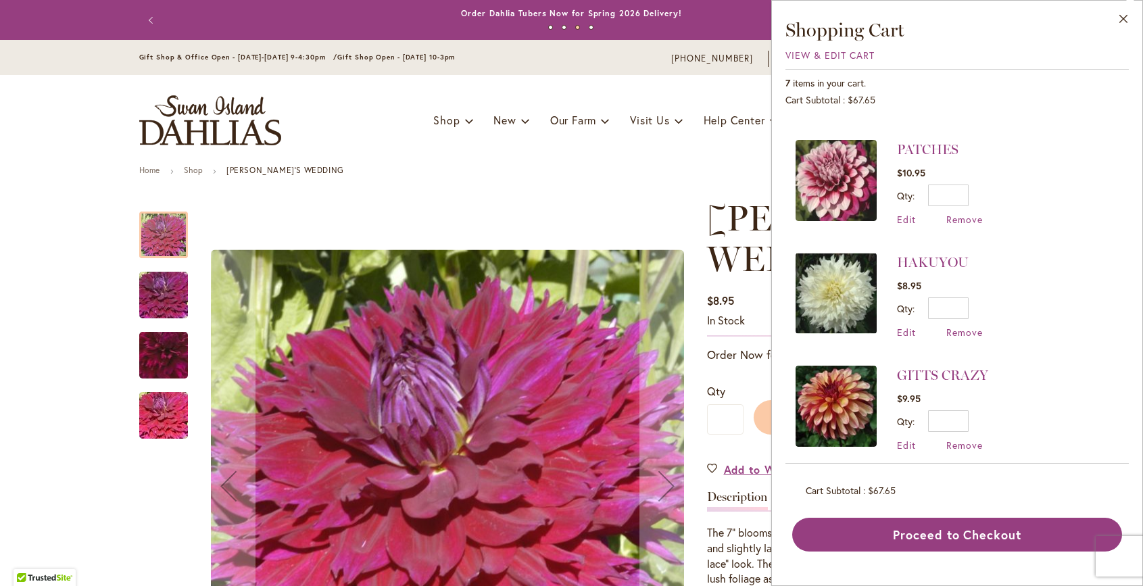
scroll to position [96, 0]
click at [851, 403] on img at bounding box center [836, 406] width 81 height 81
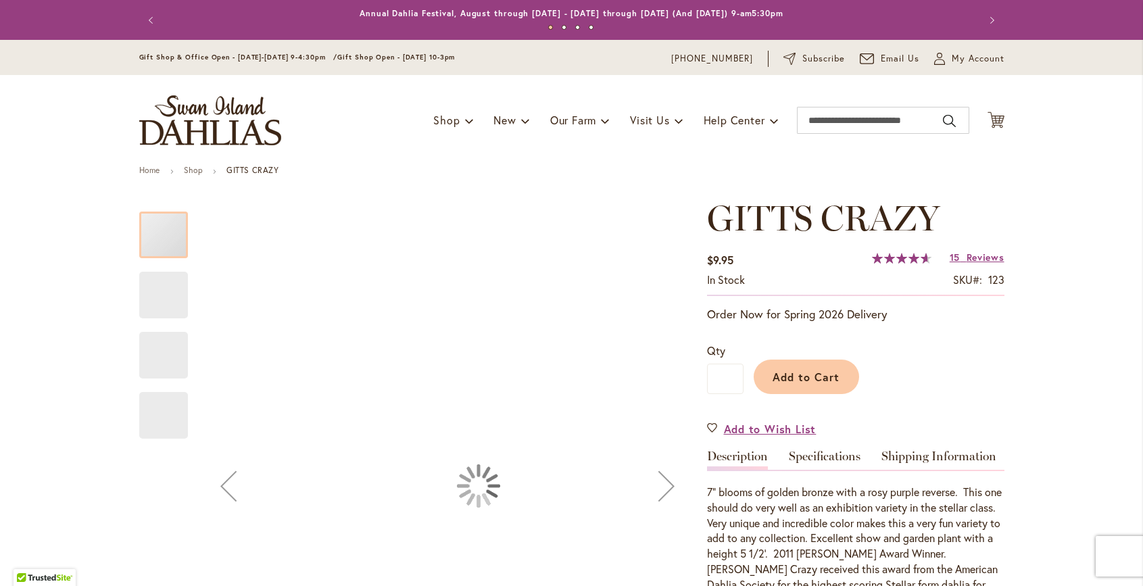
type input "*****"
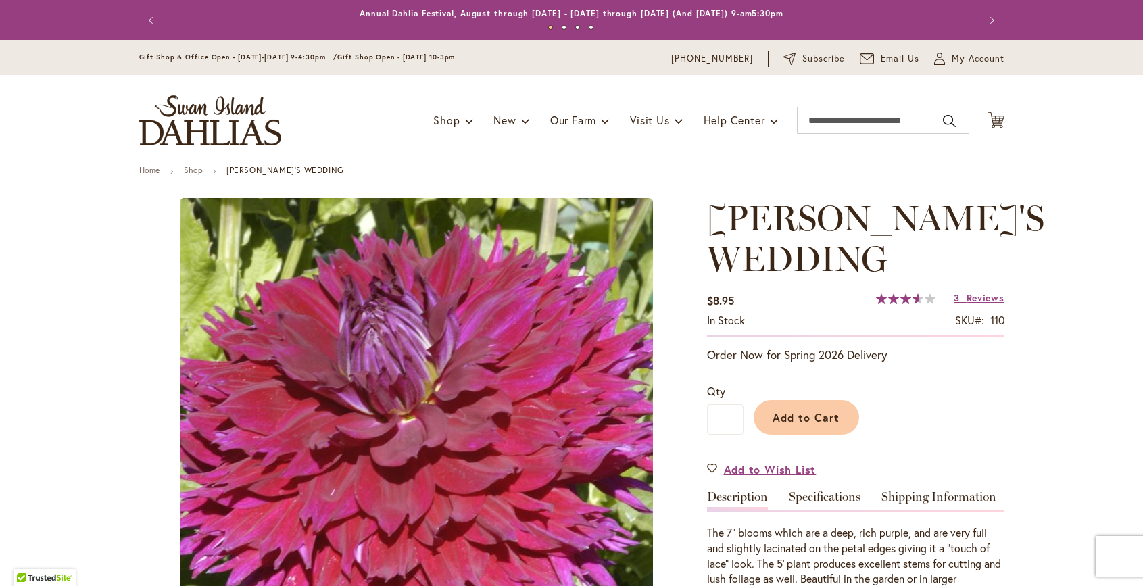
type input "*****"
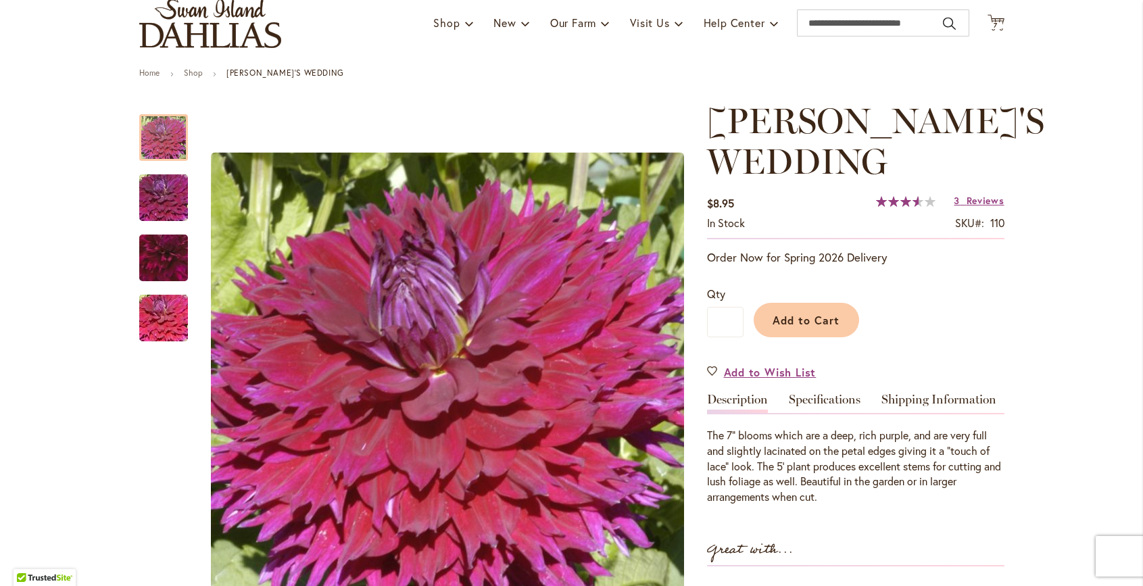
scroll to position [103, 0]
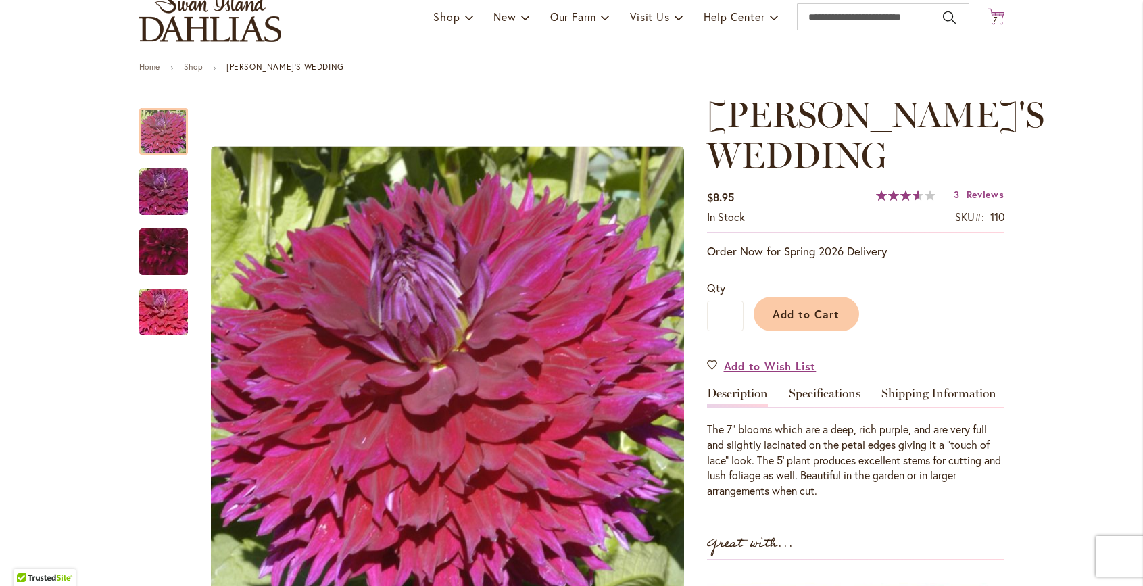
click at [997, 15] on span "7" at bounding box center [996, 19] width 4 height 9
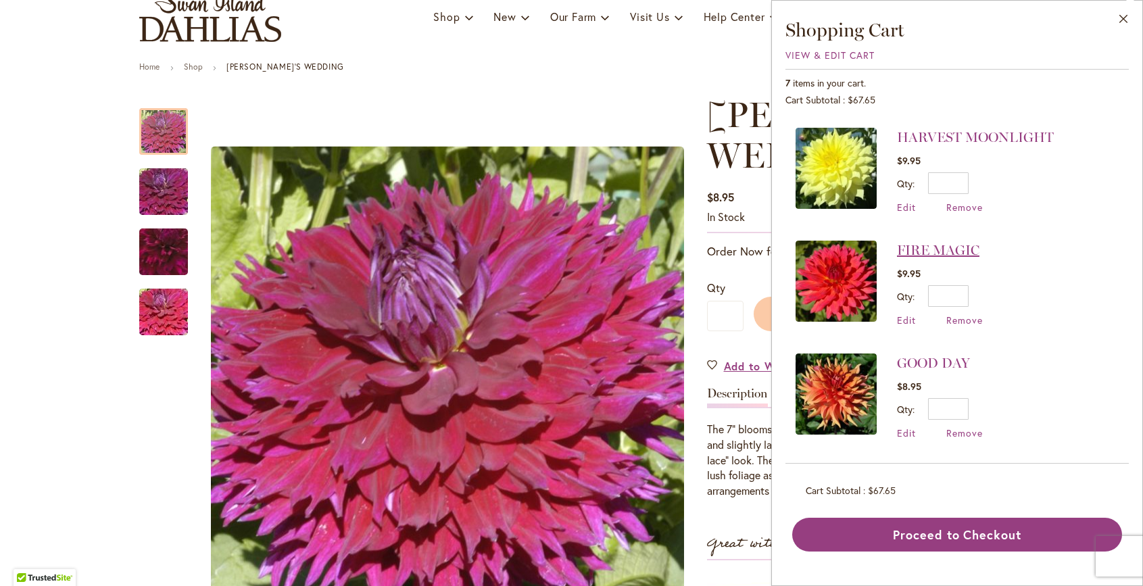
scroll to position [0, 0]
click at [938, 368] on link "GOOD DAY" at bounding box center [933, 363] width 73 height 16
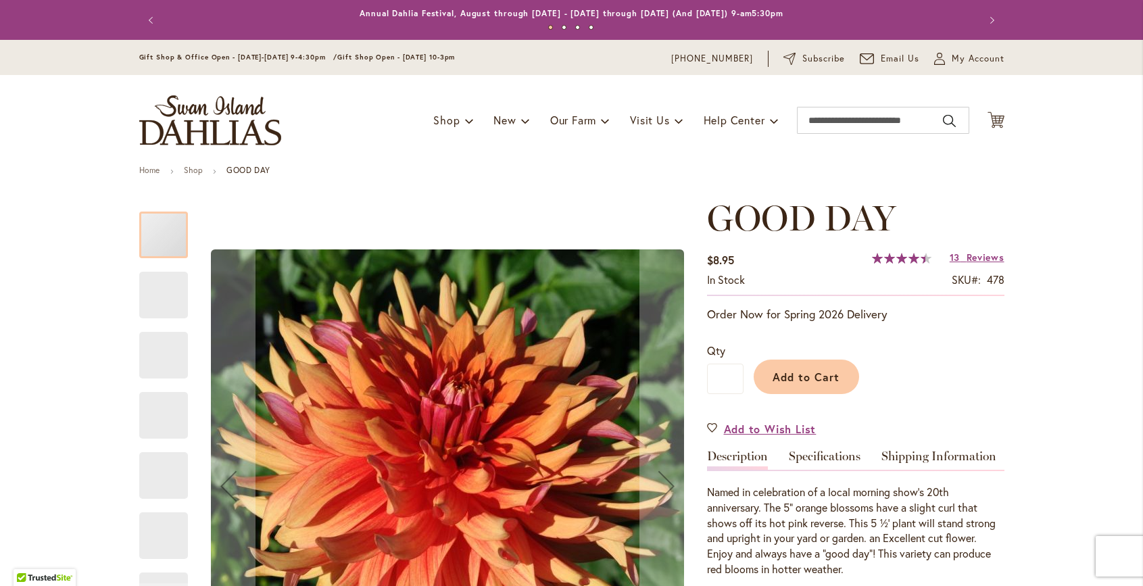
type input "*****"
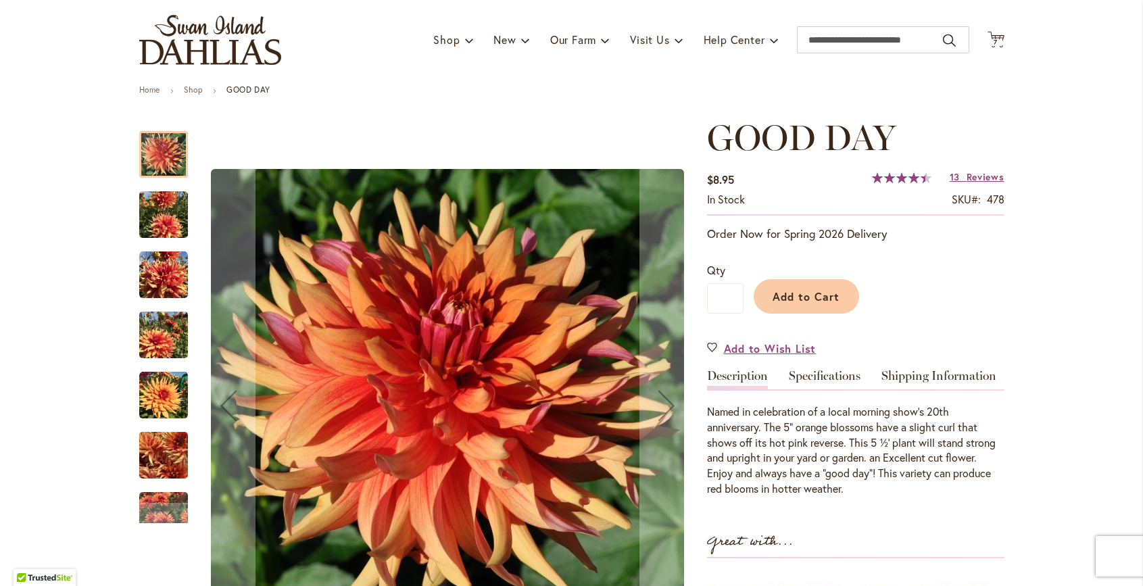
scroll to position [86, 0]
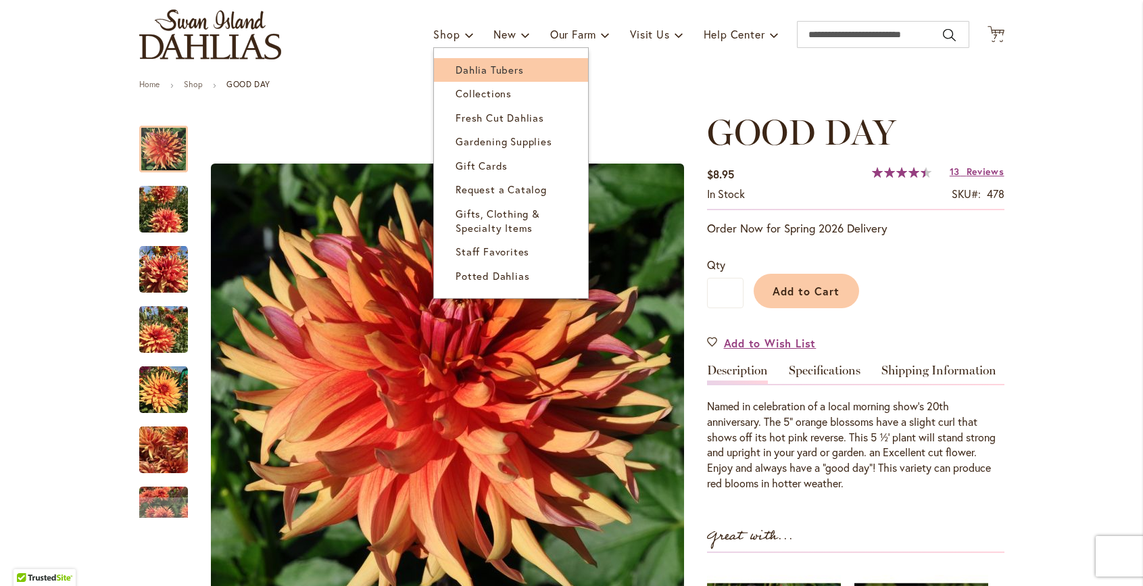
click at [474, 61] on link "Dahlia Tubers" at bounding box center [511, 70] width 154 height 24
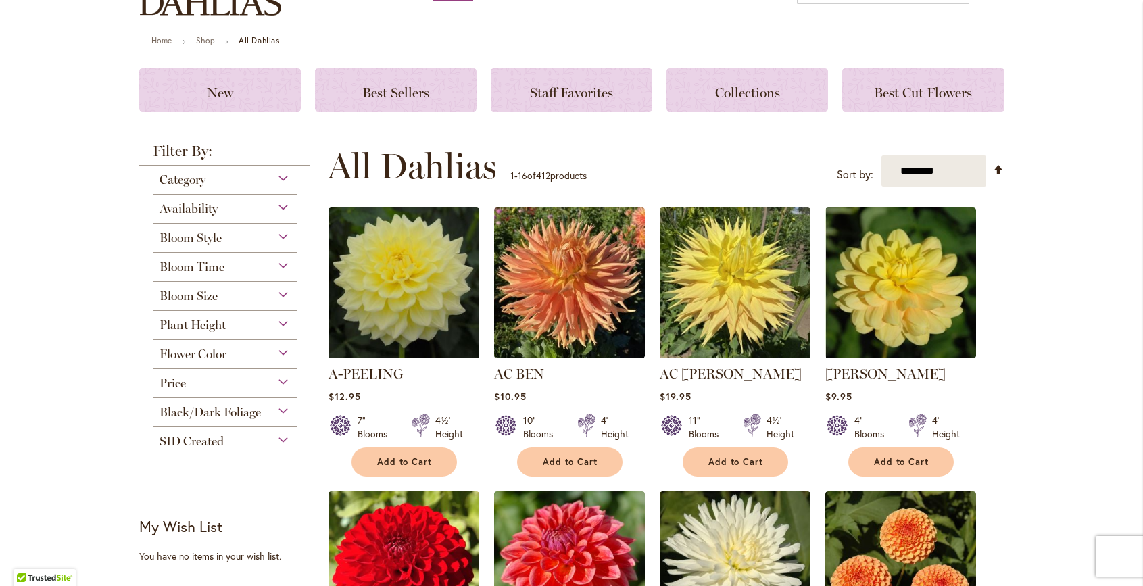
scroll to position [136, 0]
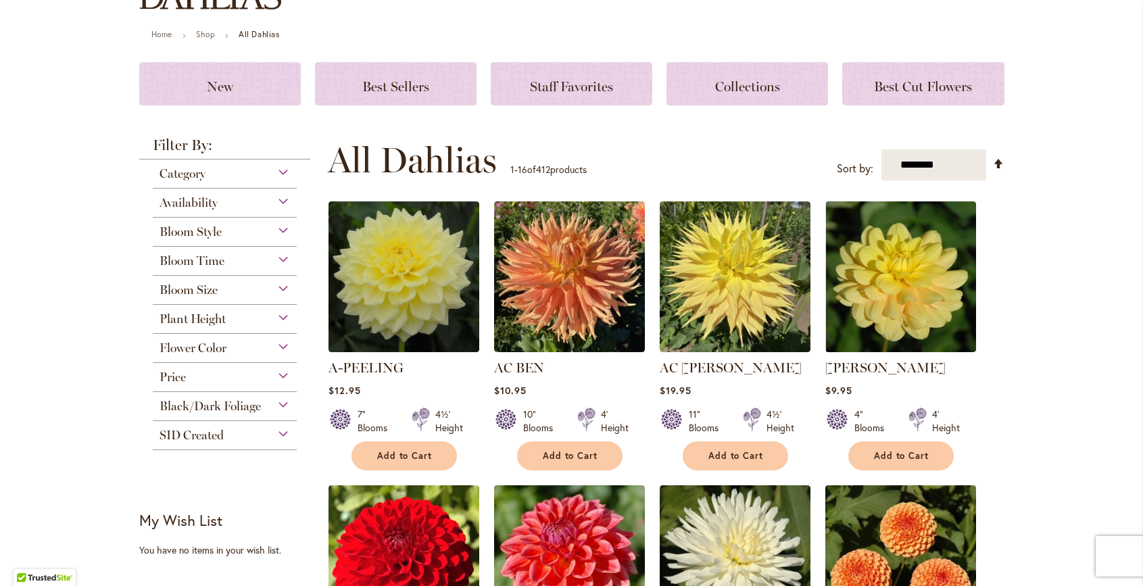
click at [282, 346] on div "Flower Color" at bounding box center [225, 345] width 145 height 22
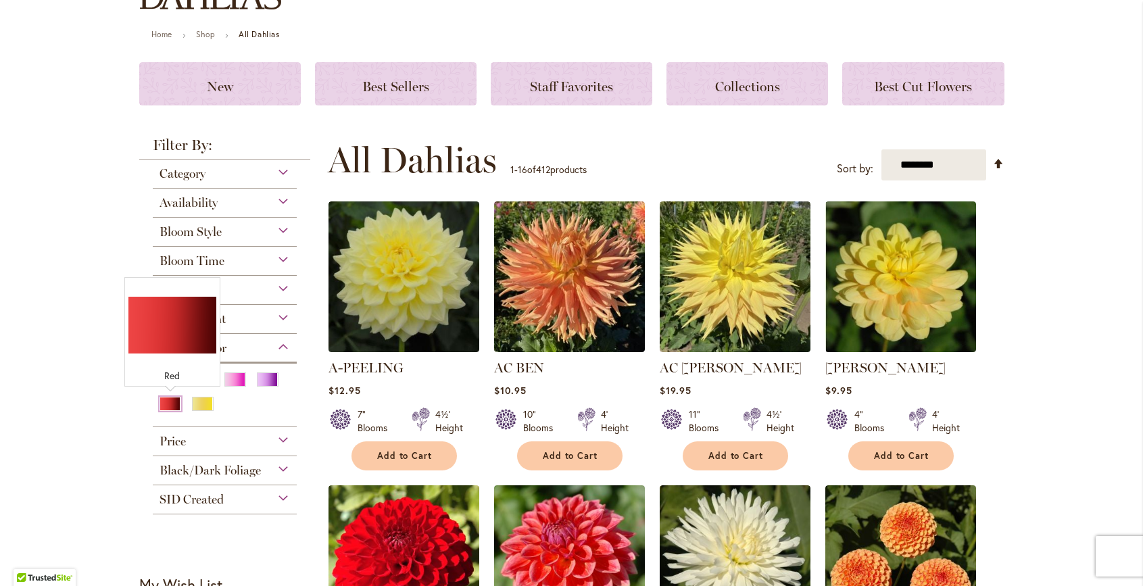
click at [170, 402] on div "Red" at bounding box center [171, 404] width 22 height 14
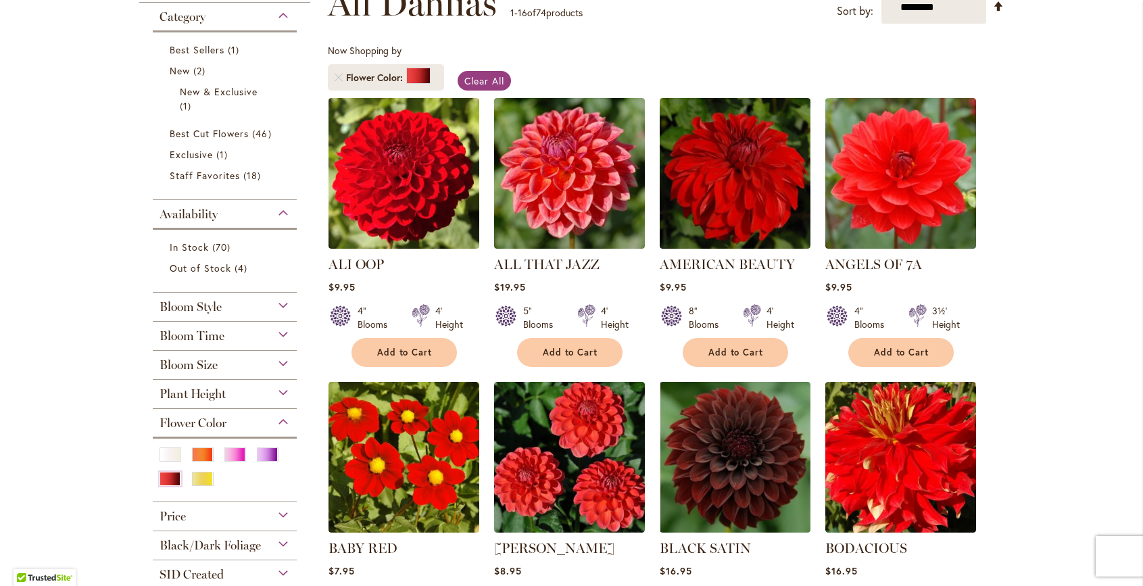
scroll to position [218, 0]
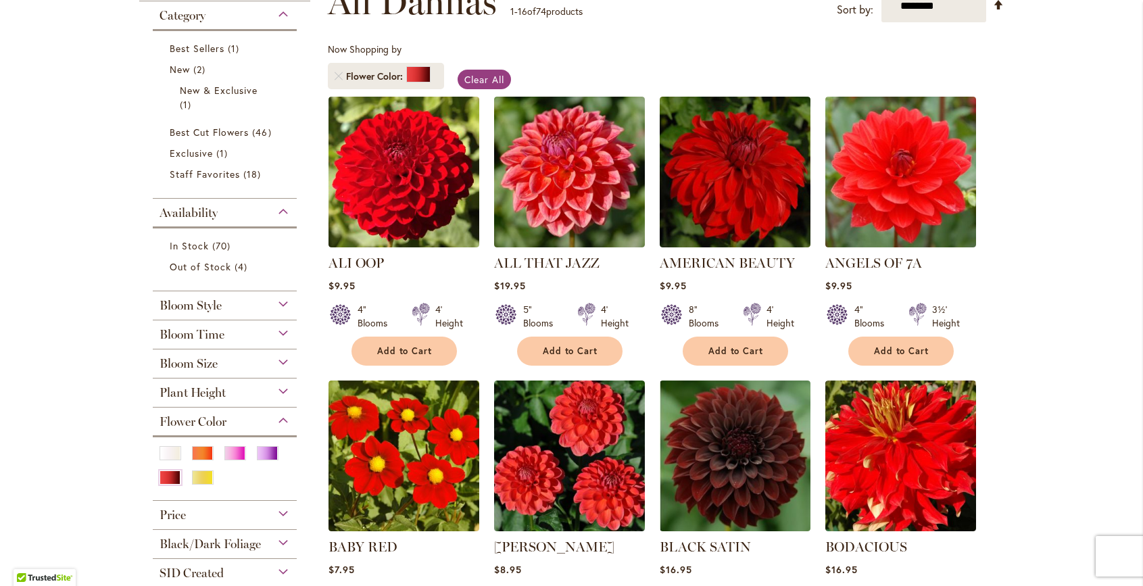
click at [285, 361] on div "Bloom Size" at bounding box center [225, 361] width 145 height 22
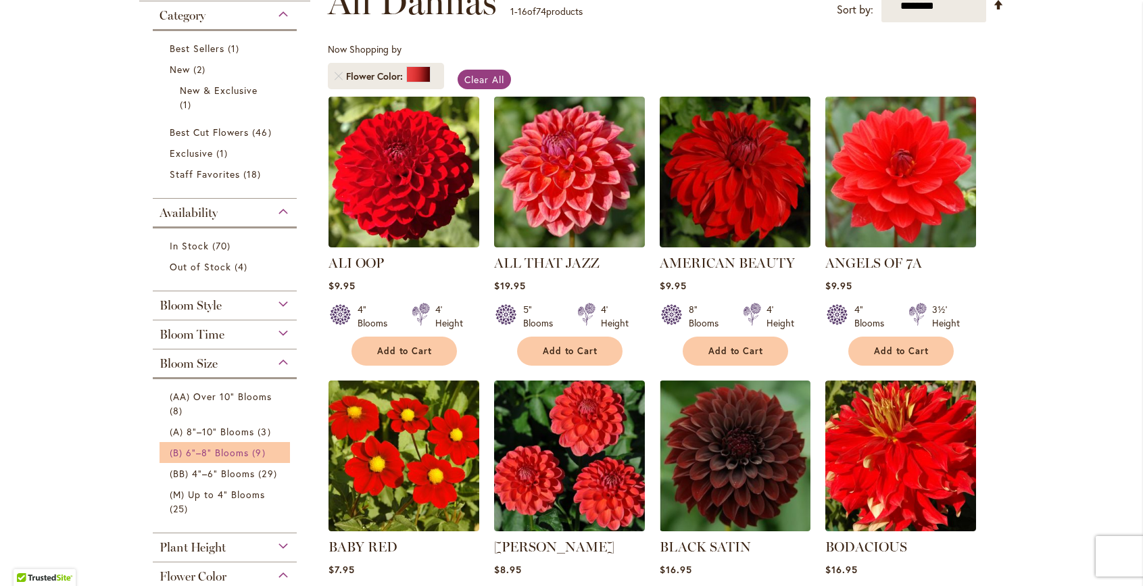
click at [248, 451] on link "(B) 6"–8" Blooms 9 items" at bounding box center [227, 453] width 114 height 14
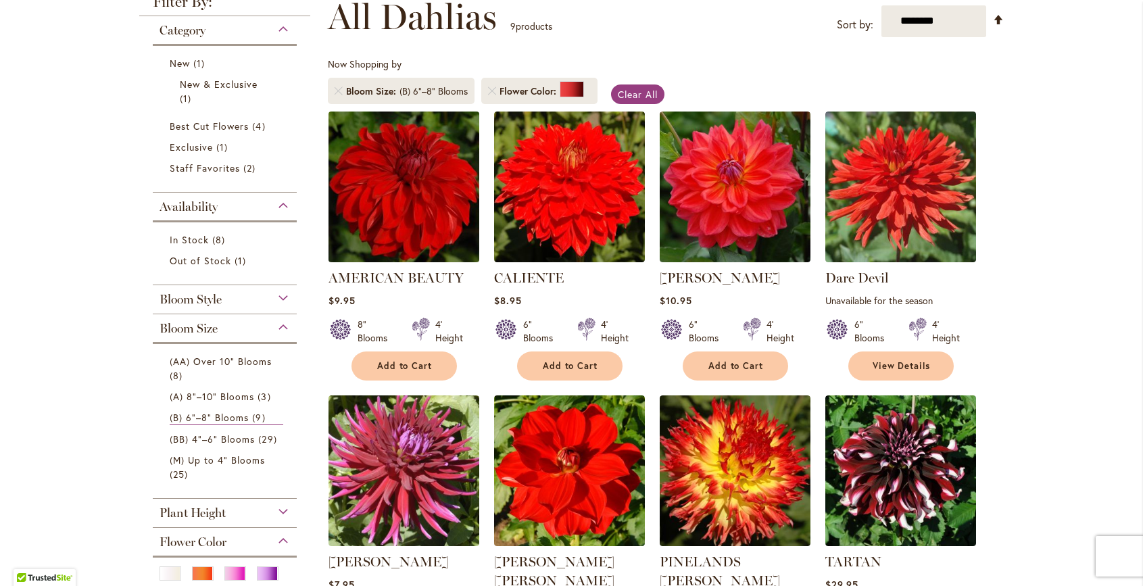
scroll to position [201, 0]
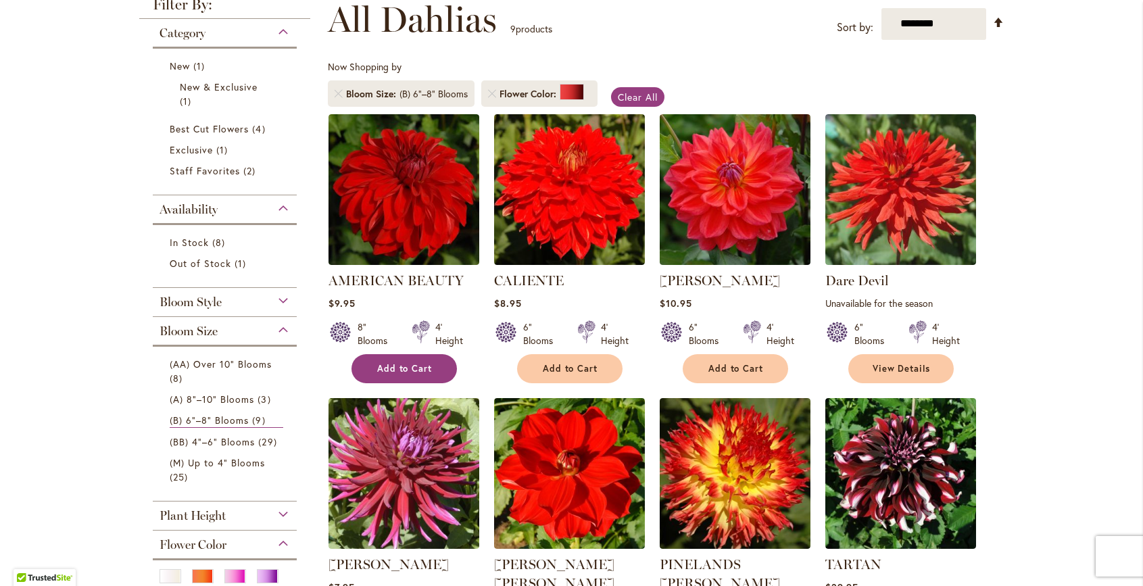
click at [431, 369] on span "Add to Cart" at bounding box center [404, 368] width 55 height 11
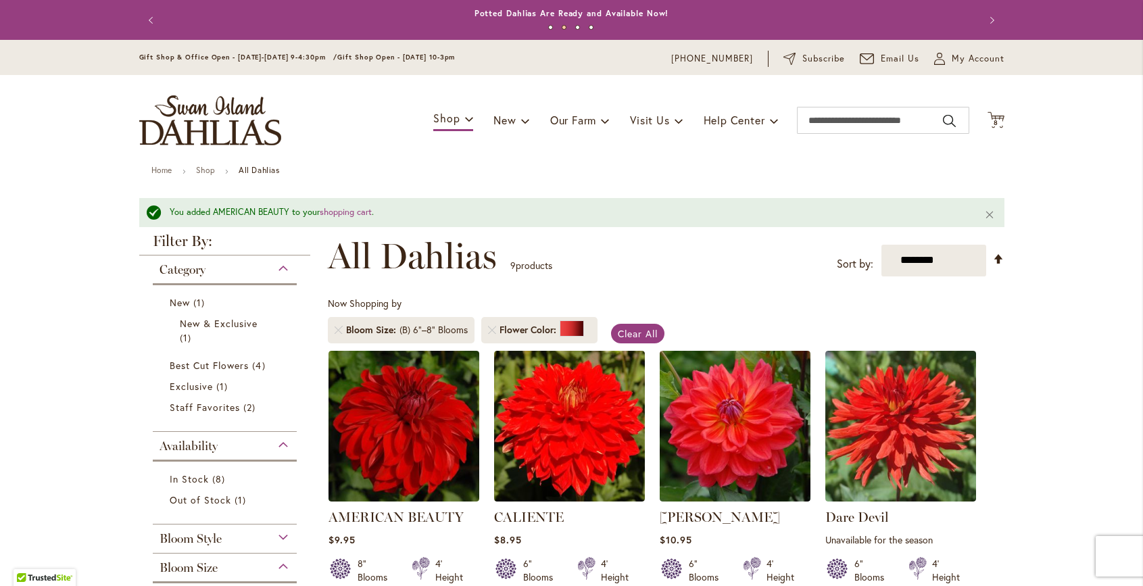
scroll to position [0, 0]
click at [999, 124] on span "8 8 items" at bounding box center [996, 123] width 14 height 7
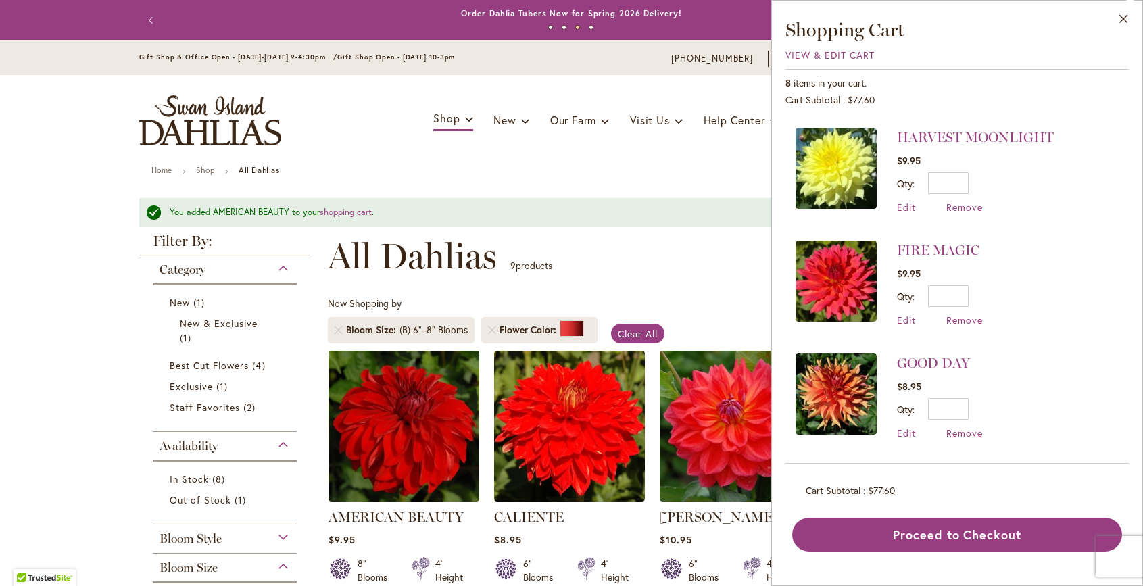
scroll to position [560, 0]
click at [840, 289] on img at bounding box center [836, 281] width 81 height 81
click at [943, 250] on link "FIRE MAGIC" at bounding box center [938, 250] width 82 height 16
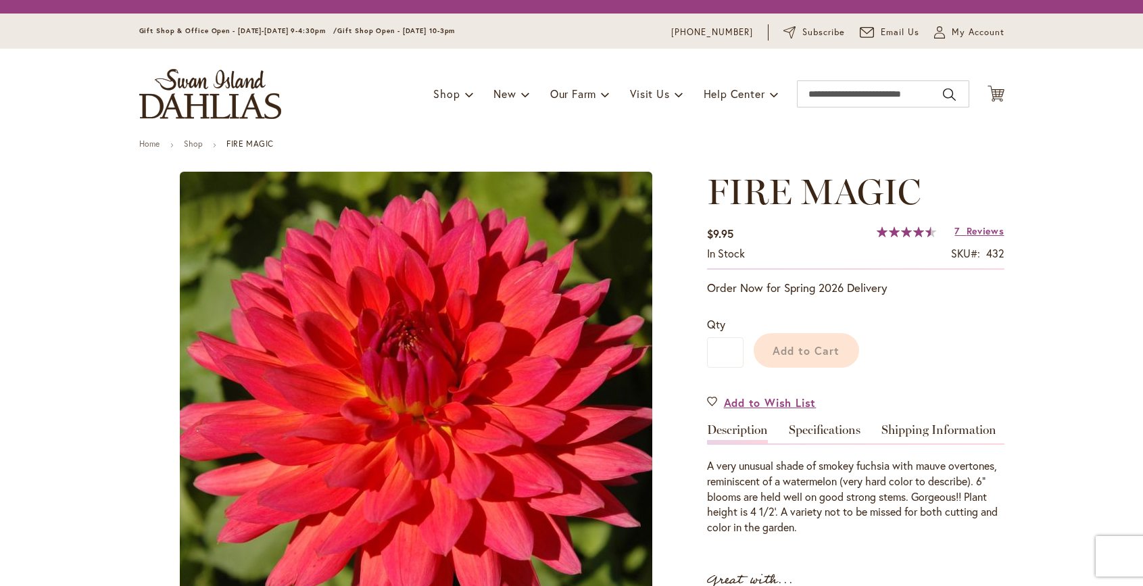
type input "*****"
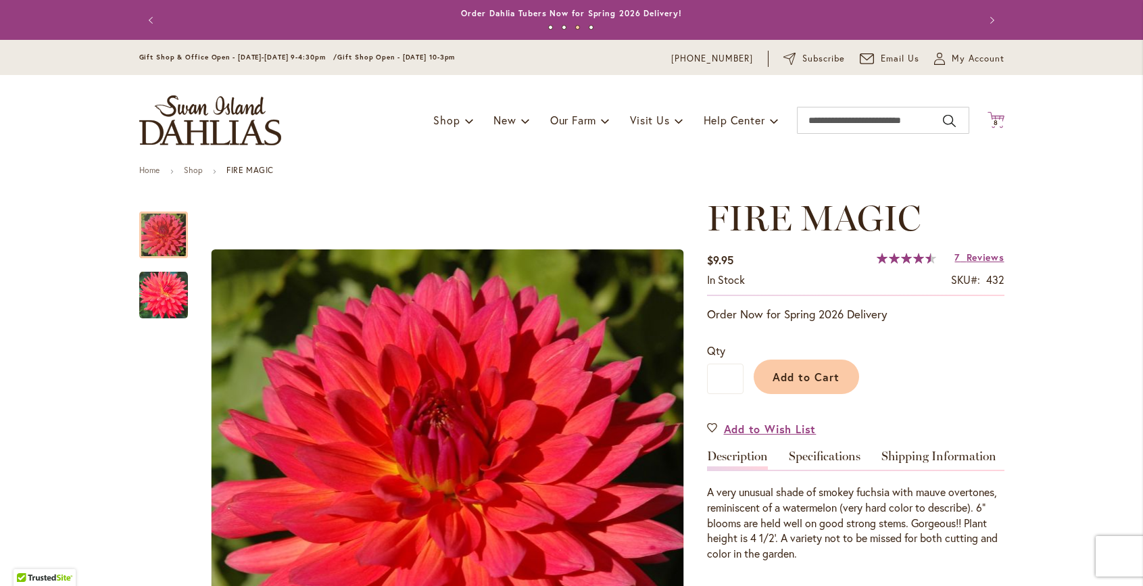
click at [998, 118] on span "8" at bounding box center [996, 122] width 5 height 9
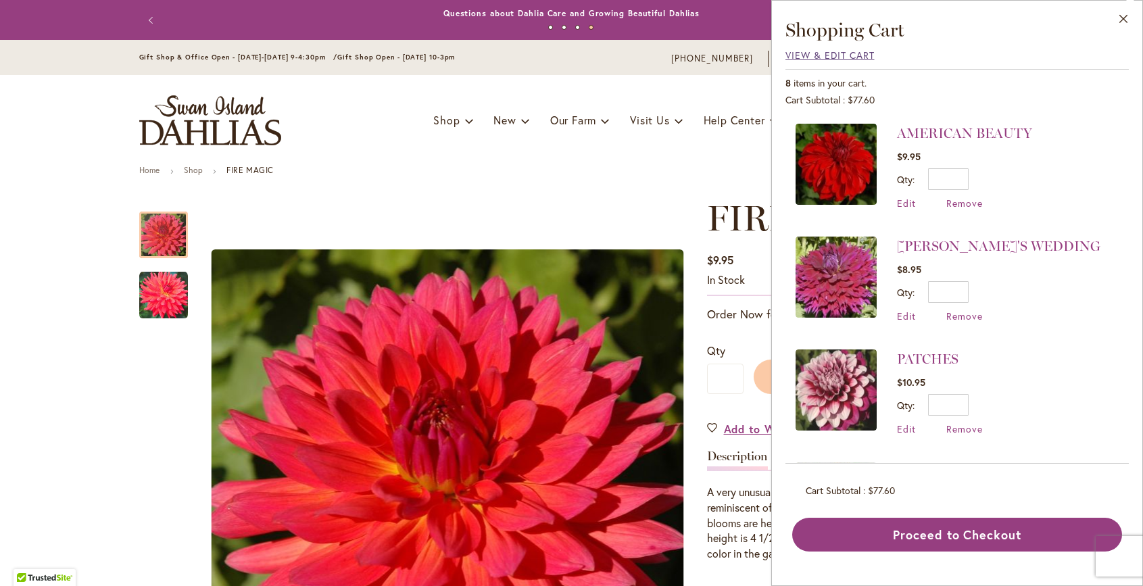
click at [861, 52] on span "View & Edit Cart" at bounding box center [830, 55] width 89 height 13
